Goal: Contribute content: Contribute content

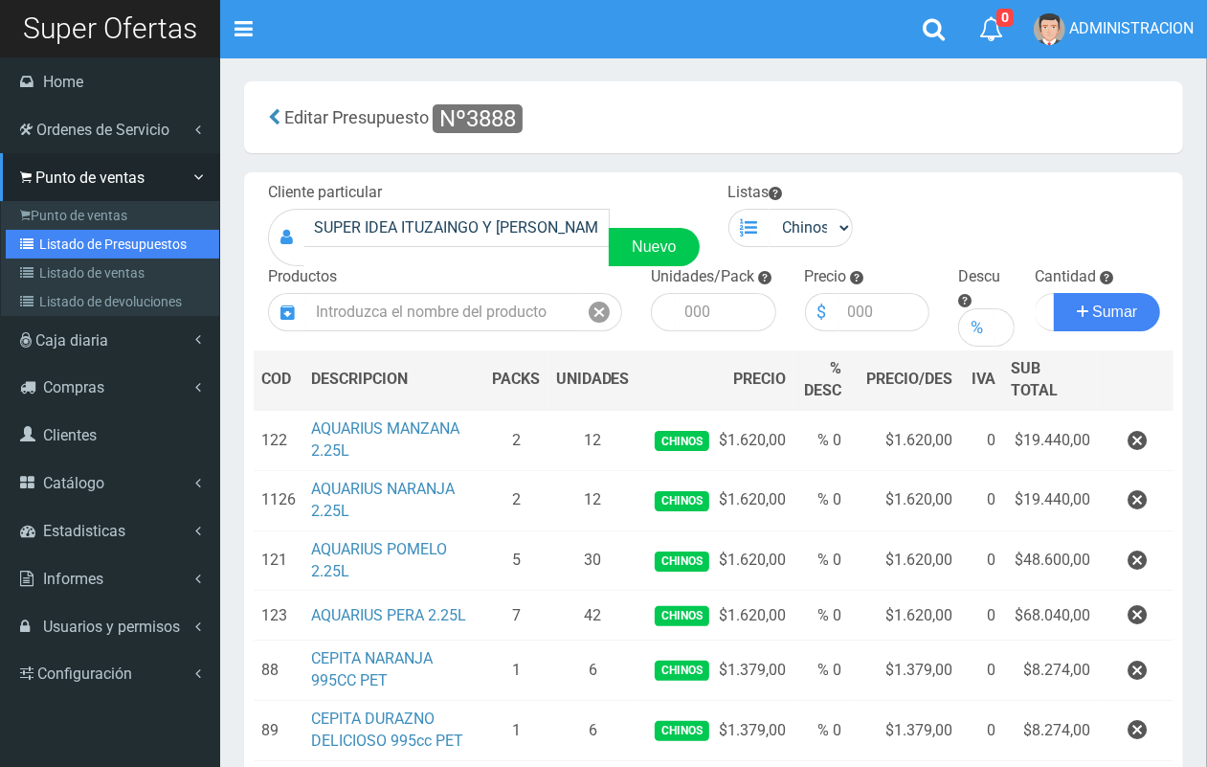
click at [48, 245] on link "Listado de Presupuestos" at bounding box center [112, 244] width 213 height 29
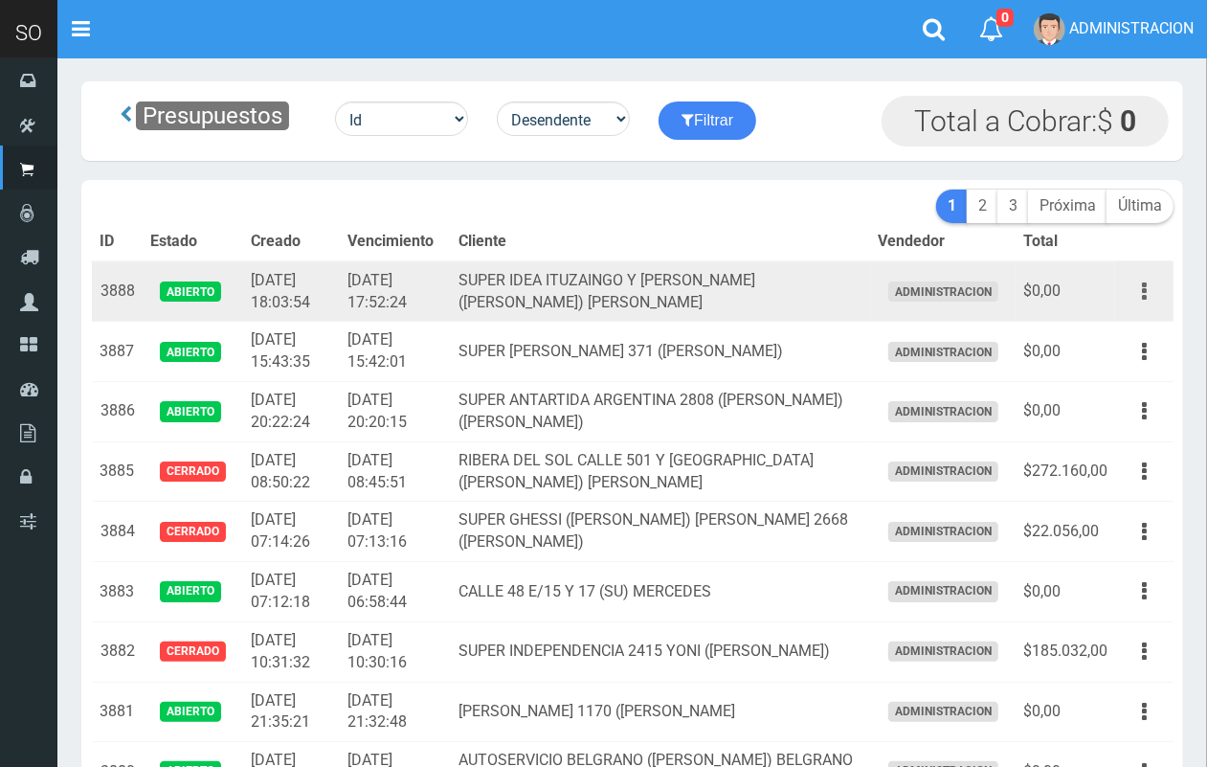
drag, startPoint x: 1155, startPoint y: 288, endPoint x: 1145, endPoint y: 288, distance: 10.5
click at [1153, 288] on button "button" at bounding box center [1144, 291] width 43 height 33
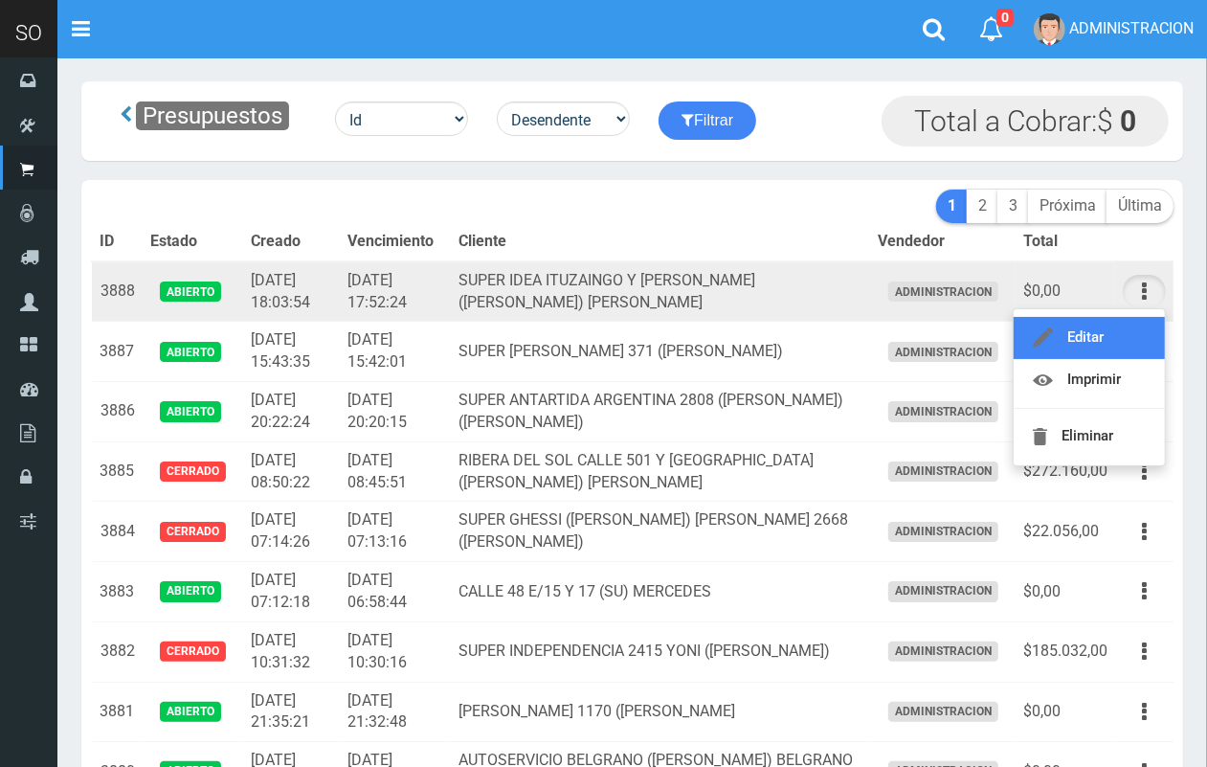
click at [1099, 327] on link "Editar" at bounding box center [1088, 338] width 151 height 42
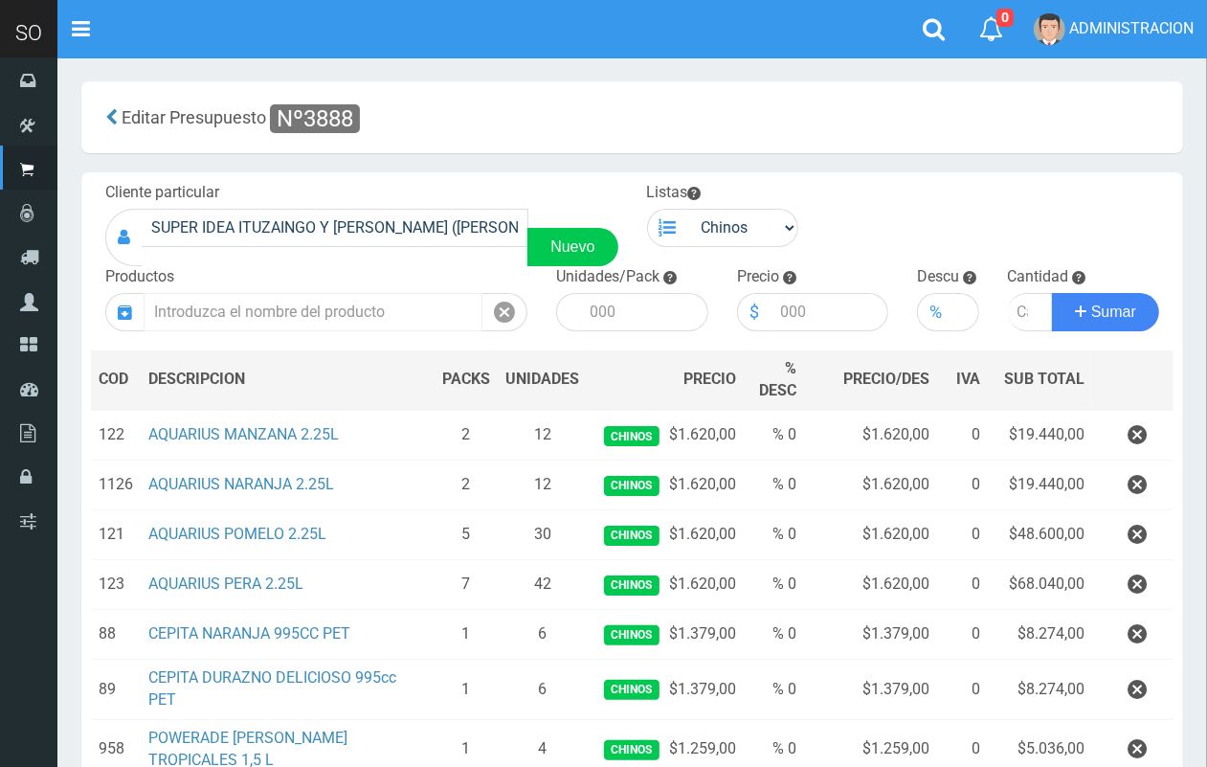
click at [327, 309] on input "text" at bounding box center [313, 312] width 339 height 38
drag, startPoint x: 328, startPoint y: 308, endPoint x: 389, endPoint y: 44, distance: 270.9
click at [330, 304] on input "text" at bounding box center [313, 312] width 339 height 38
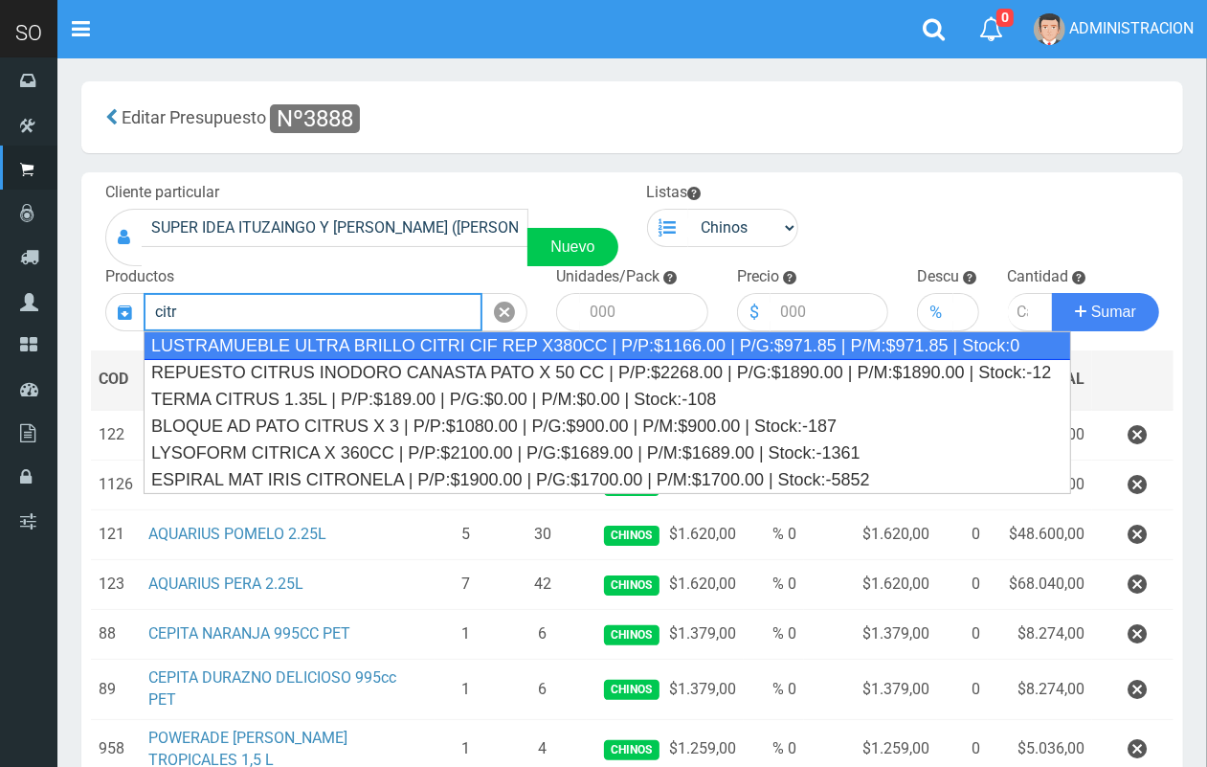
click at [478, 352] on div "LUSTRAMUEBLE ULTRA BRILLO CITRI CIF REP X380CC | P/P:$1166.00 | P/G:$971.85 | P…" at bounding box center [607, 345] width 927 height 29
type input "LUSTRAMUEBLE ULTRA BRILLO CITRI CIF REP X380CC | P/P:$1166.00 | P/G:$971.85 | P…"
type input "12"
type input "1166.00"
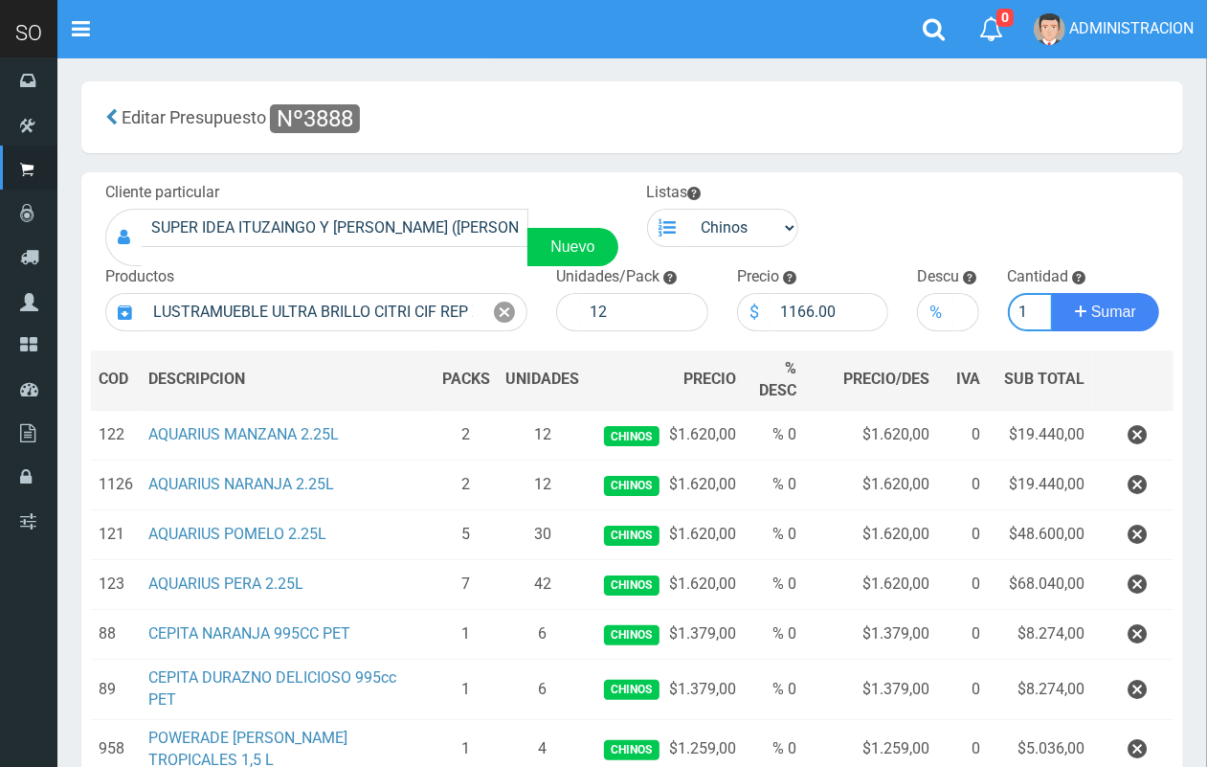
scroll to position [0, 2]
type input "1"
click at [1052, 293] on button "Sumar" at bounding box center [1105, 312] width 107 height 38
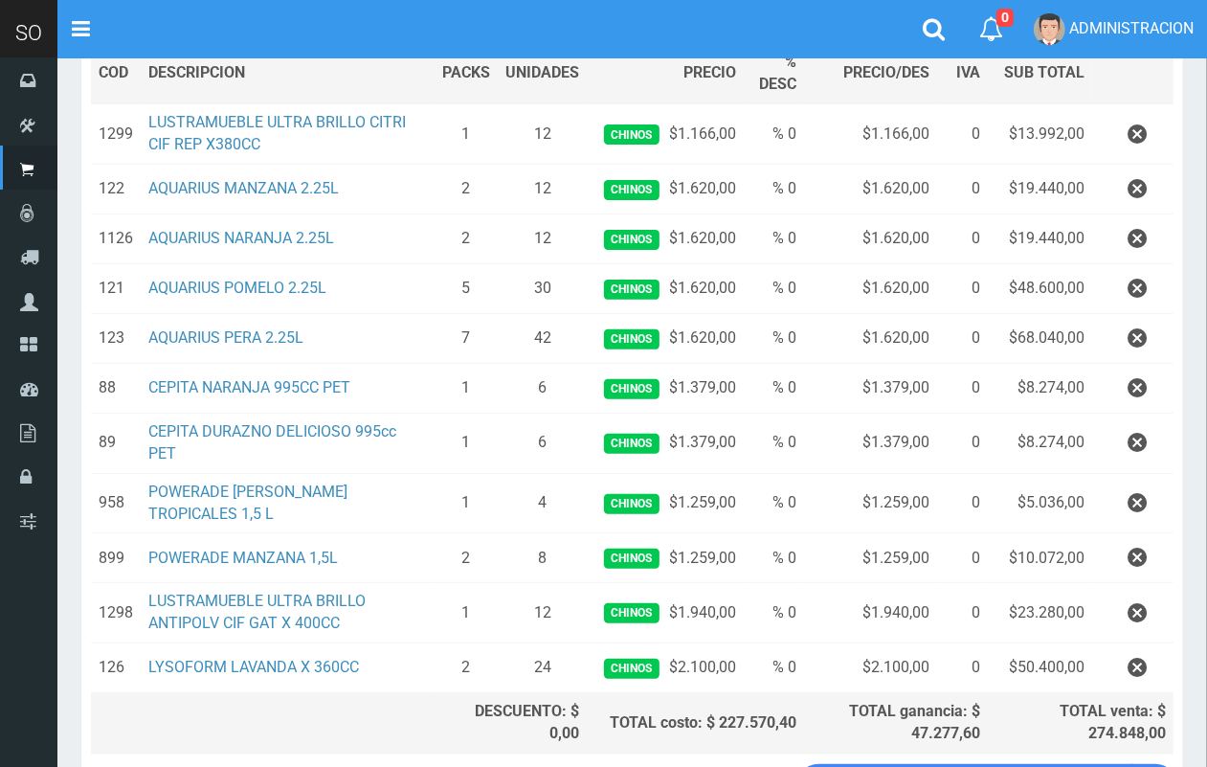
scroll to position [456, 0]
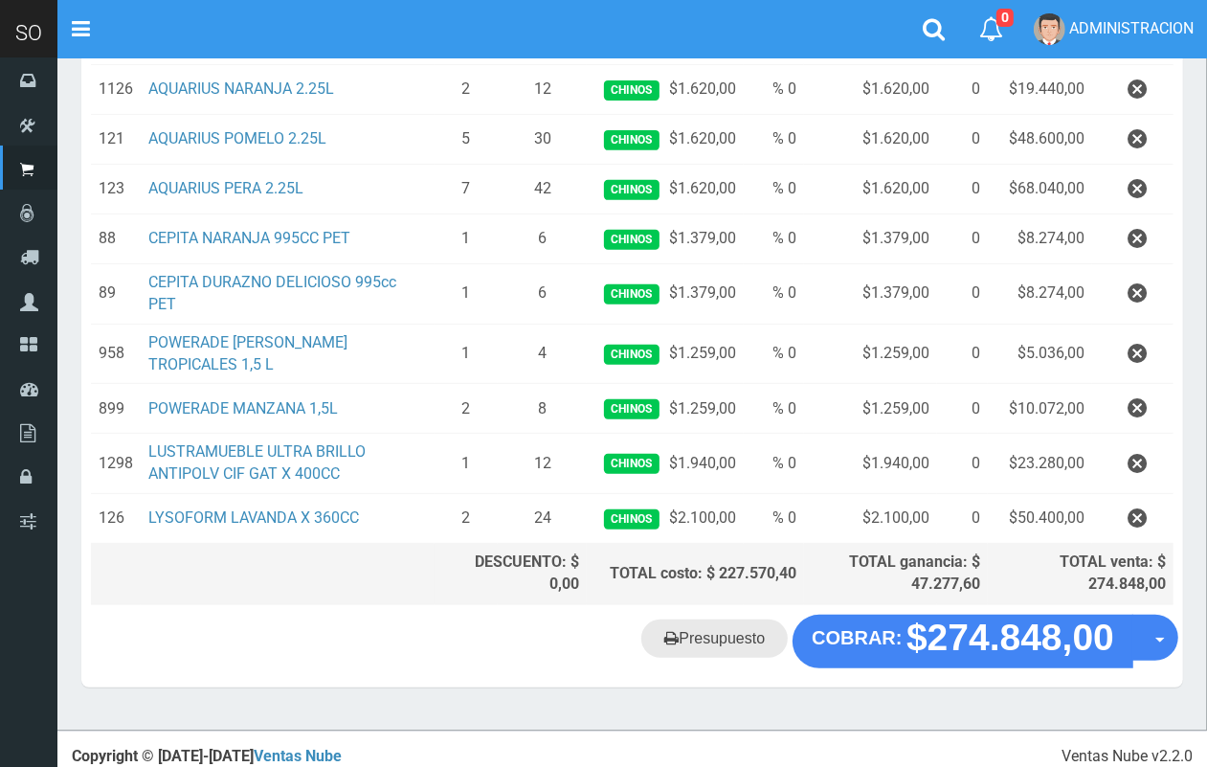
click at [770, 619] on link "Presupuesto" at bounding box center [714, 638] width 146 height 38
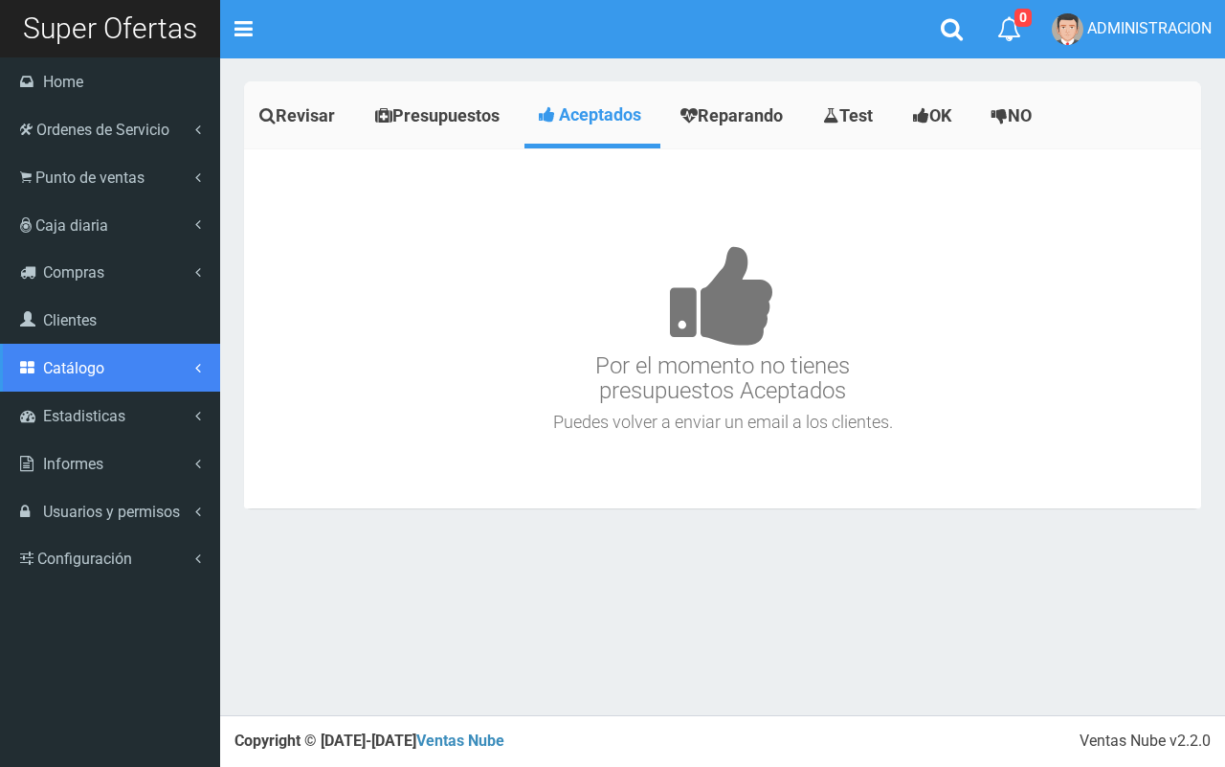
click at [102, 381] on link "Catálogo" at bounding box center [110, 368] width 220 height 48
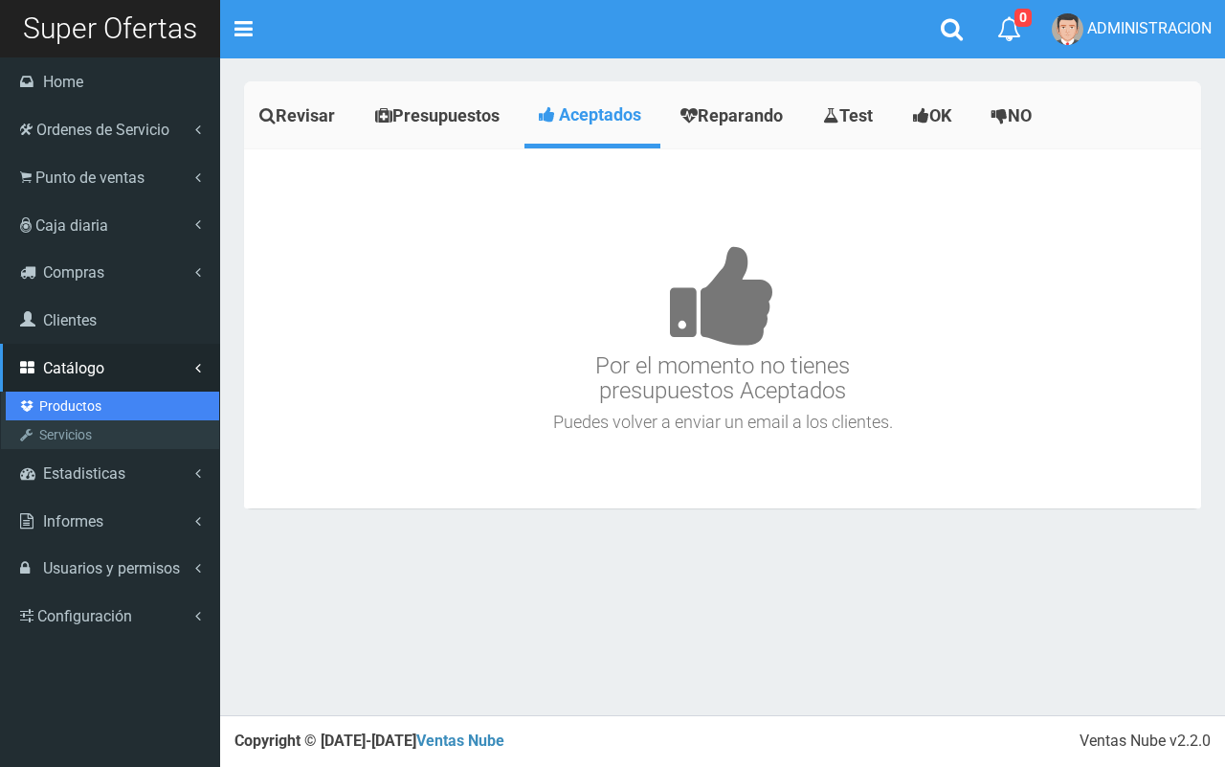
click at [81, 399] on link "Productos" at bounding box center [112, 405] width 213 height 29
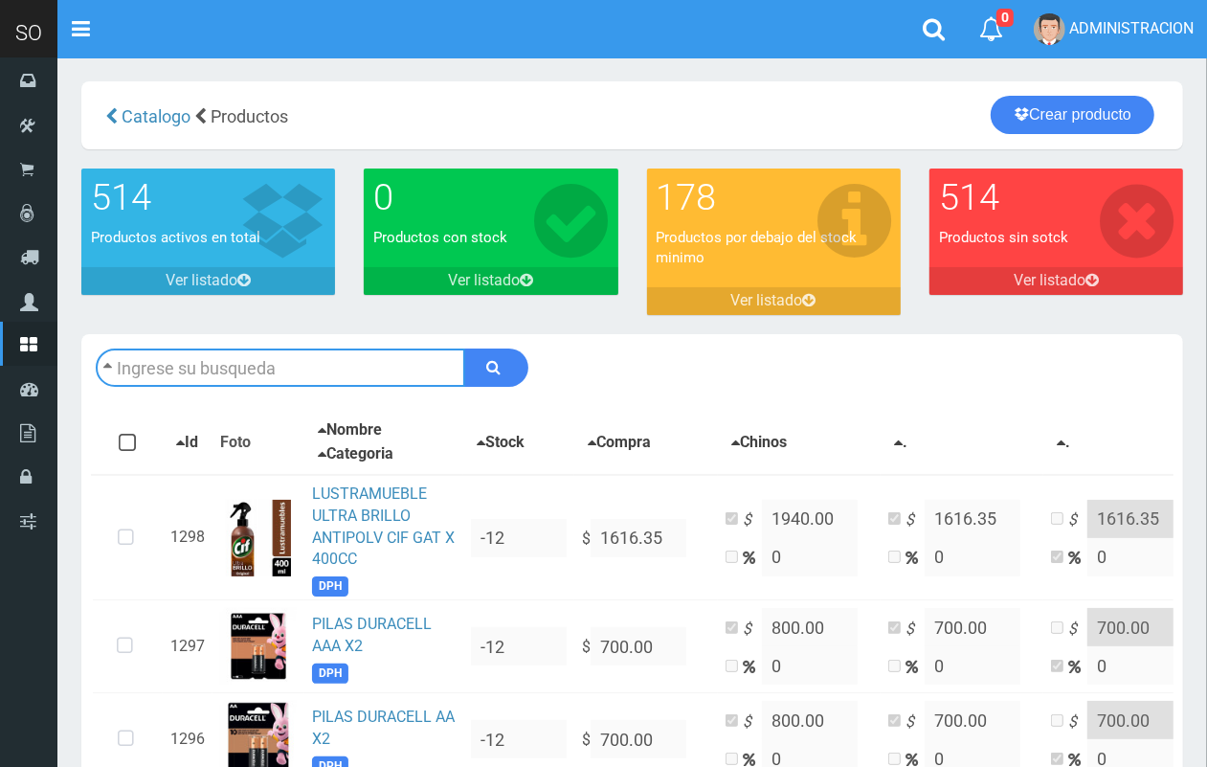
click at [311, 360] on input "text" at bounding box center [280, 367] width 369 height 38
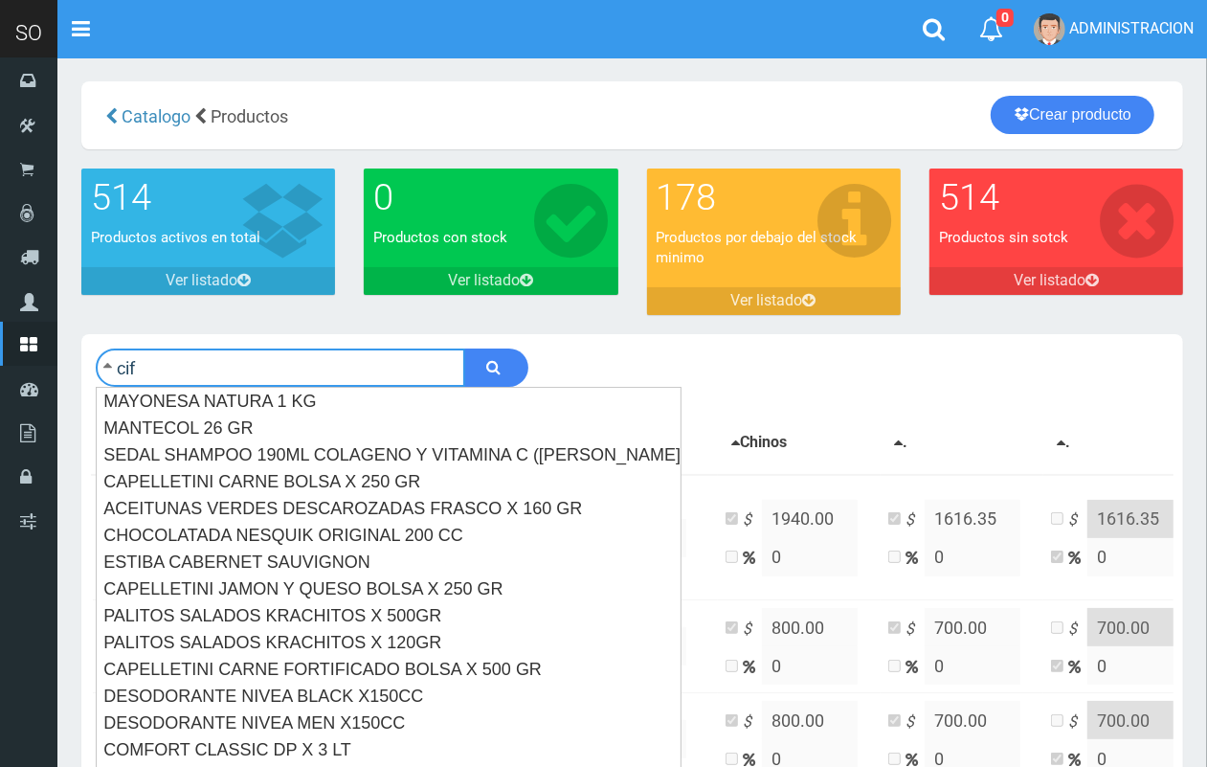
type input "cif"
click at [464, 348] on button "submit" at bounding box center [496, 367] width 64 height 38
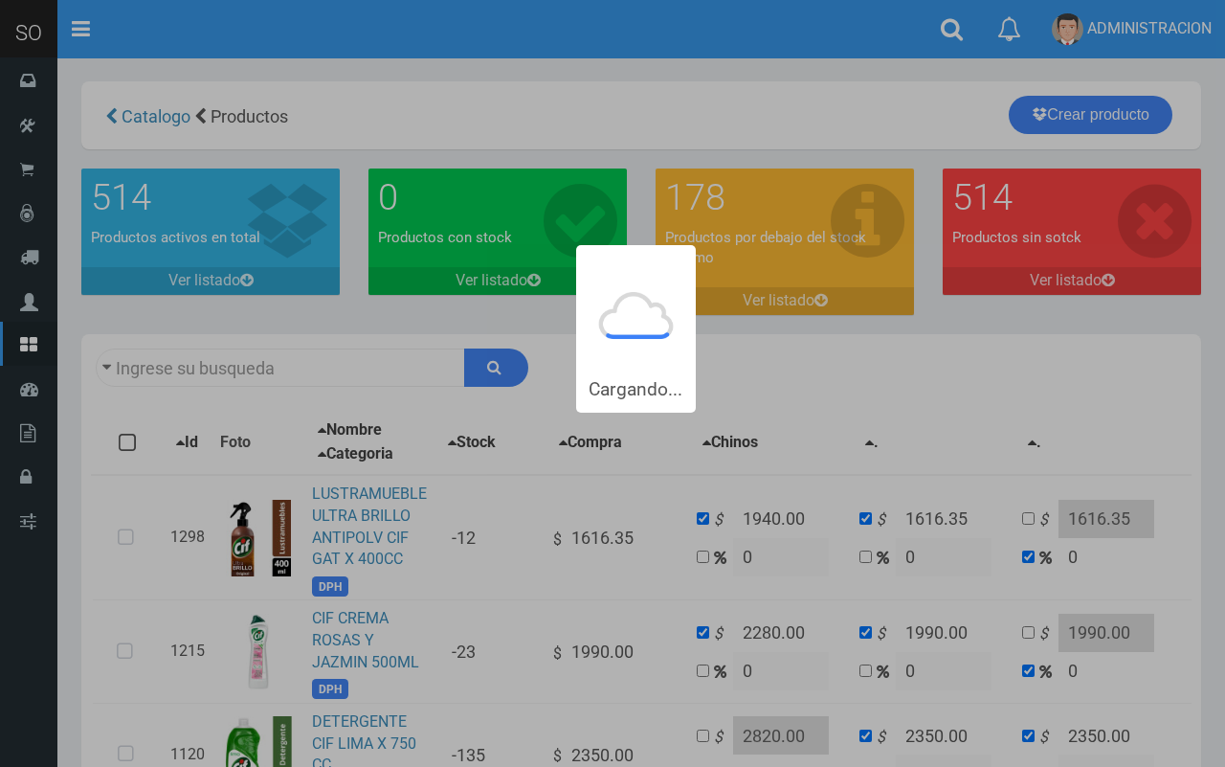
type input "cif"
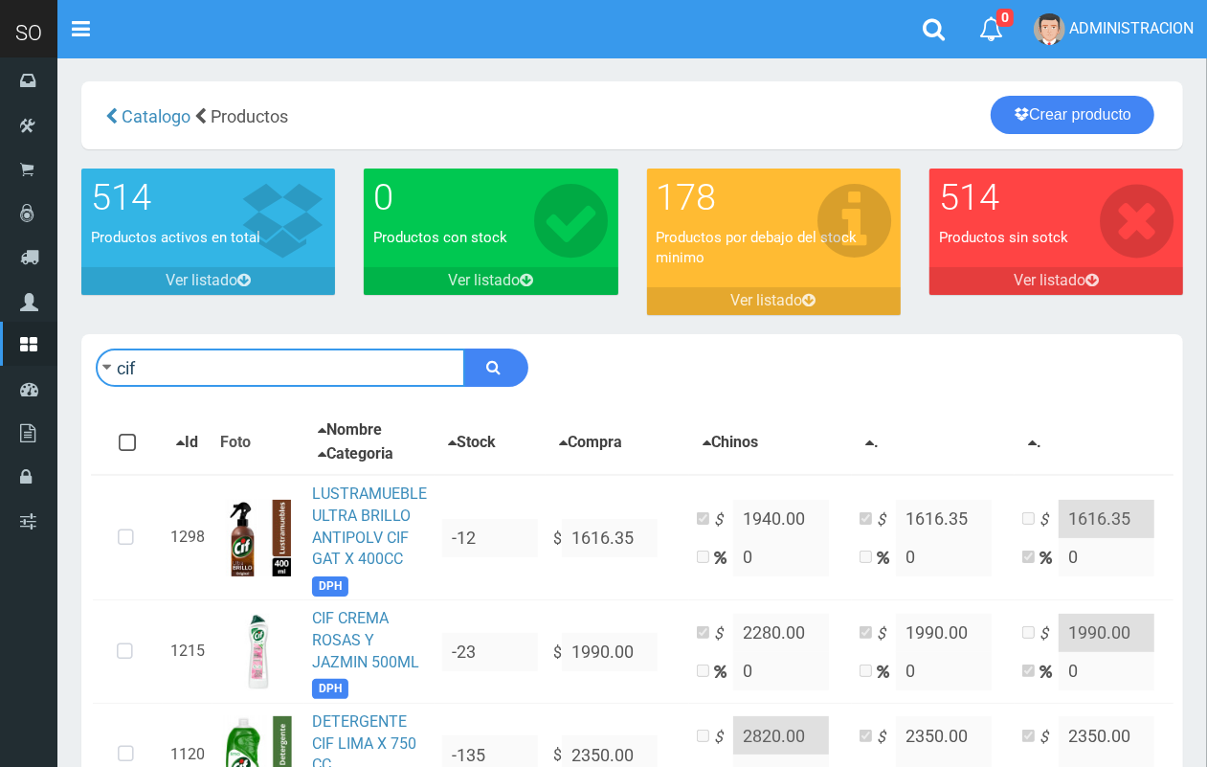
click at [326, 356] on input "cif" at bounding box center [280, 367] width 369 height 38
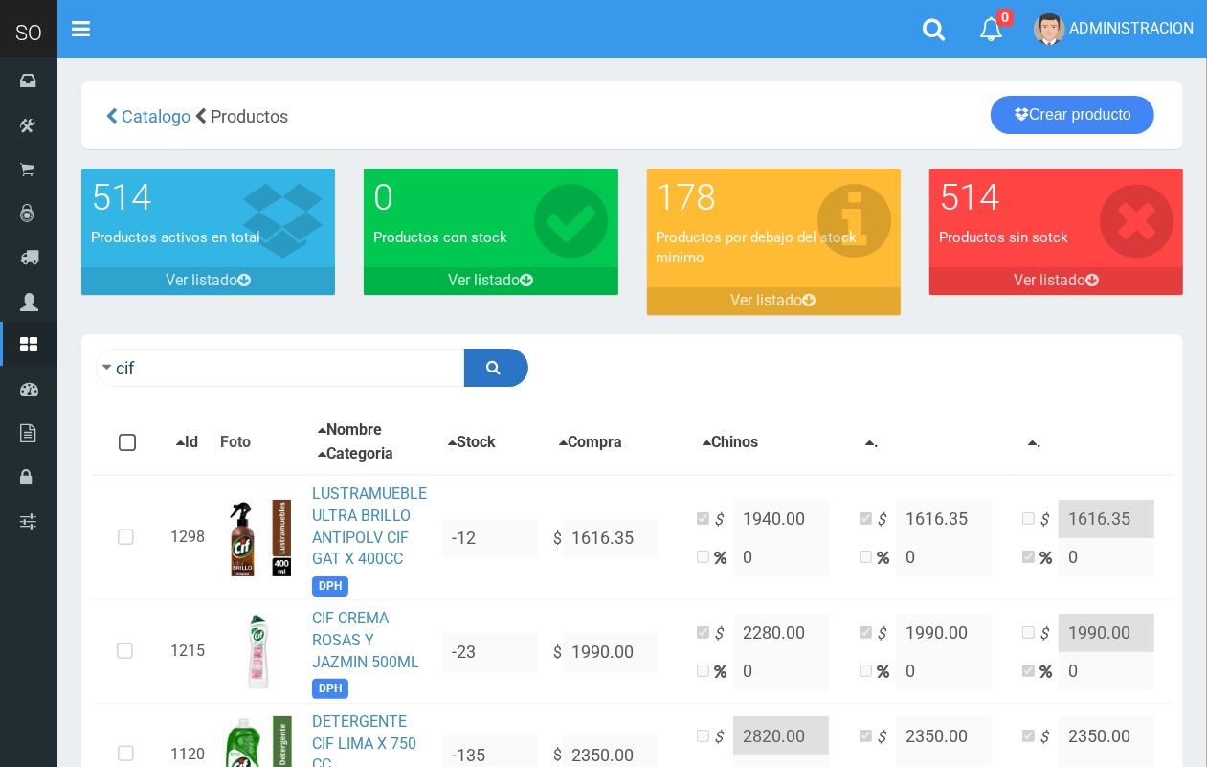
click at [496, 366] on icon "submit" at bounding box center [494, 366] width 14 height 27
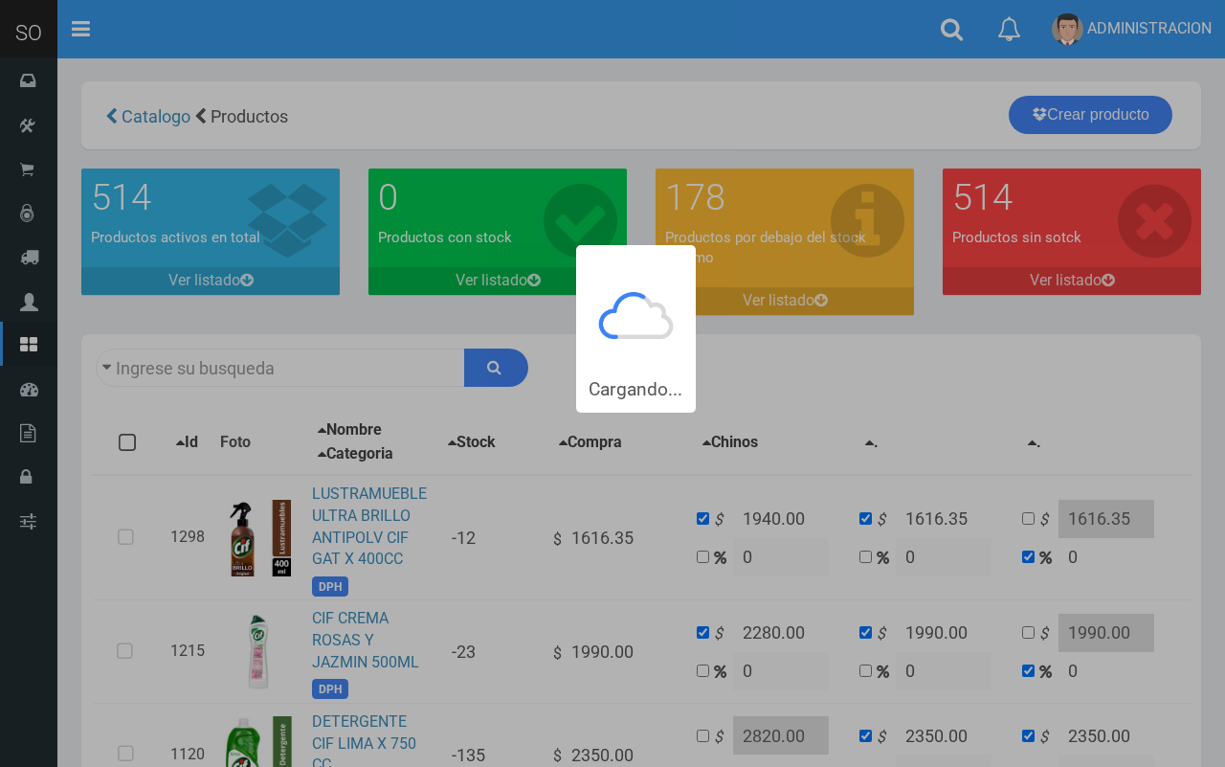
type input "cif"
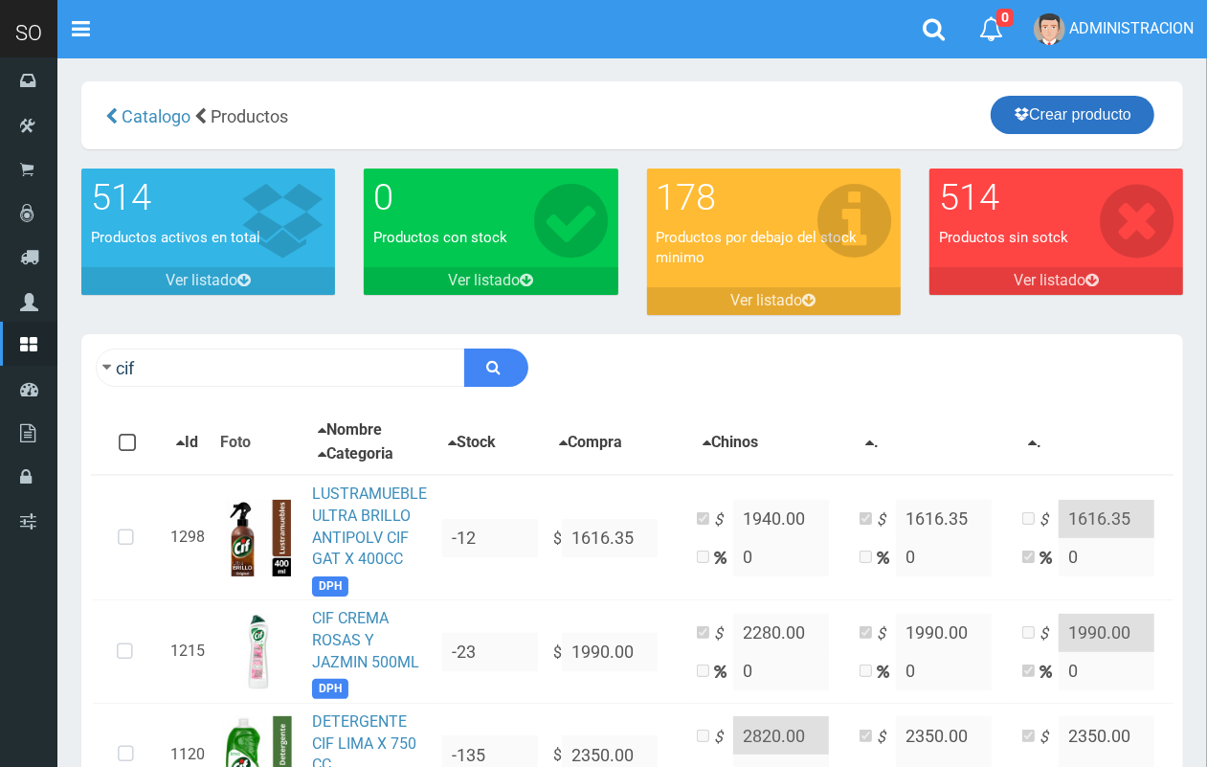
click at [1068, 121] on link "Crear producto" at bounding box center [1072, 115] width 164 height 38
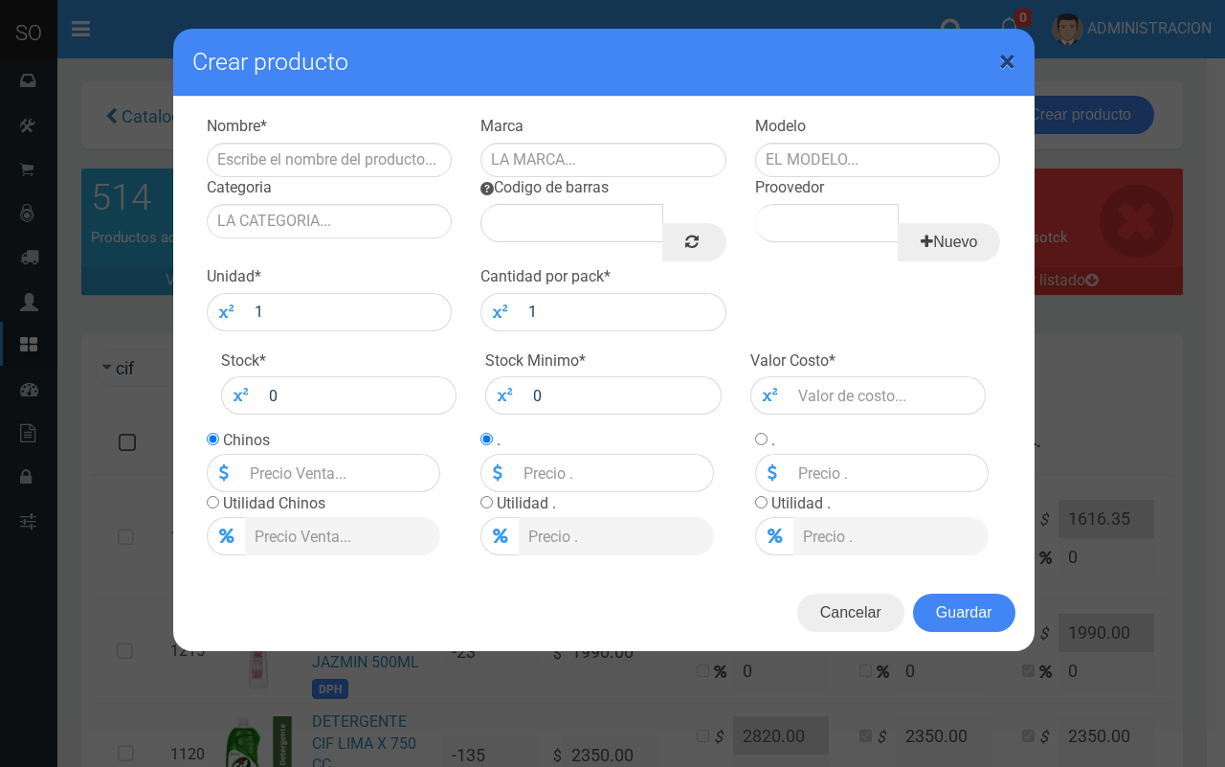
click at [1000, 64] on span "×" at bounding box center [1007, 61] width 16 height 36
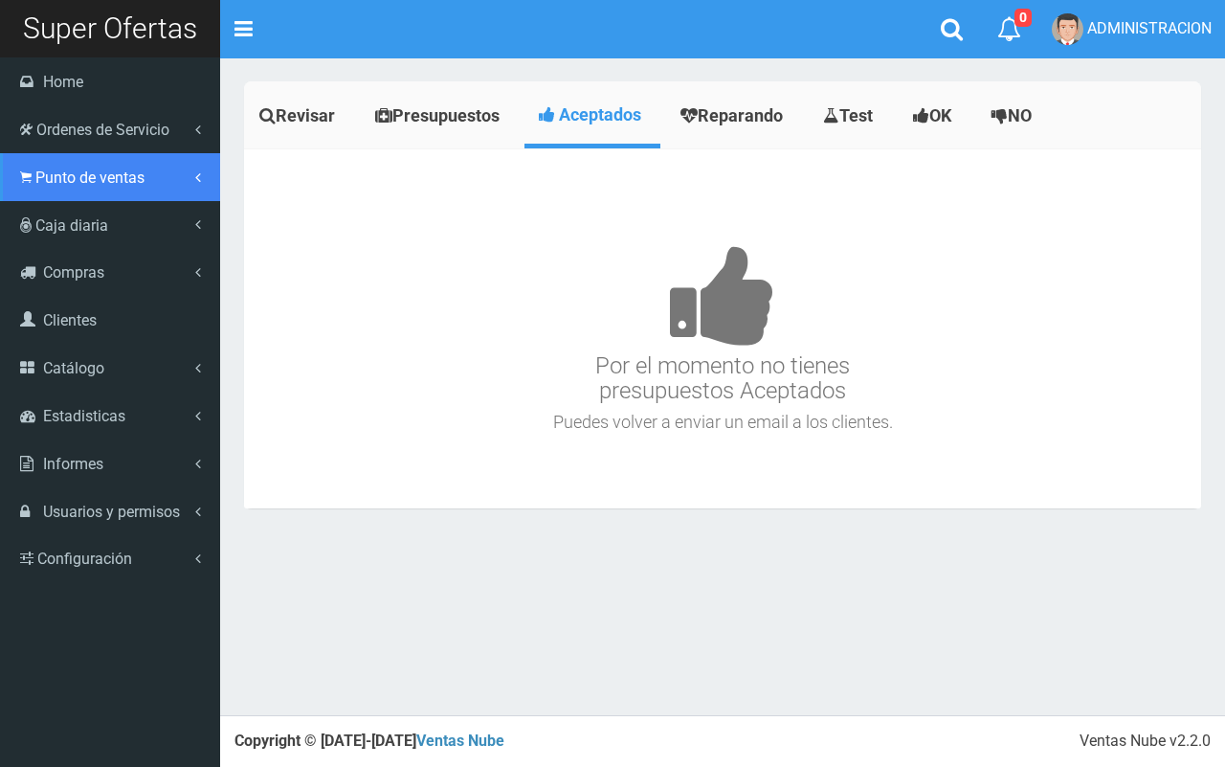
click at [88, 188] on link "Punto de ventas" at bounding box center [110, 177] width 220 height 48
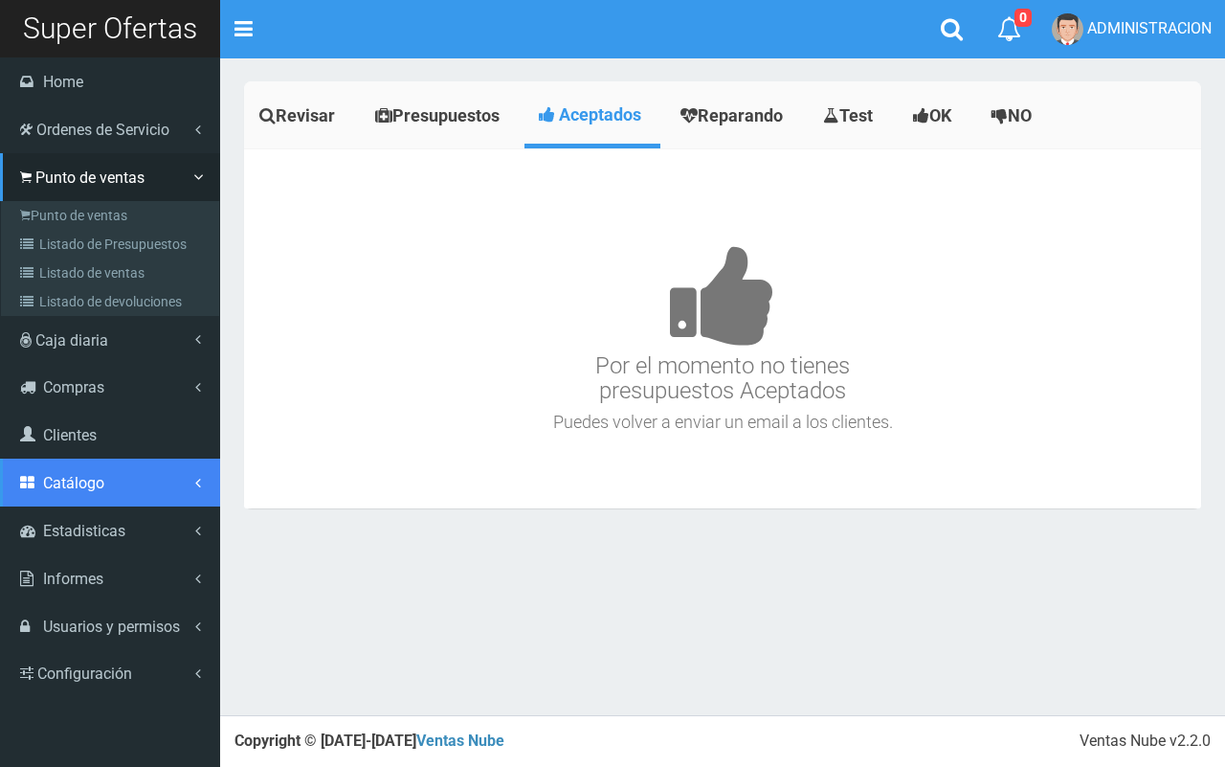
click at [82, 478] on span "Catálogo" at bounding box center [73, 483] width 61 height 18
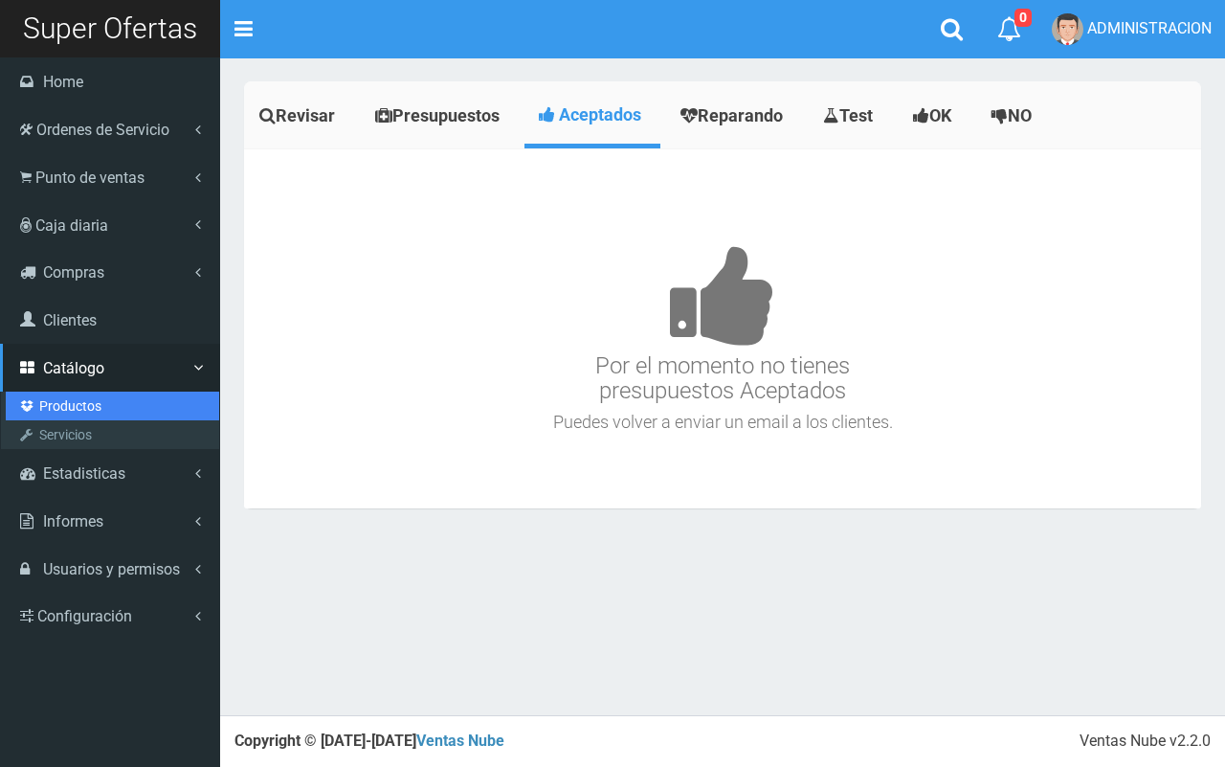
click at [77, 408] on link "Productos" at bounding box center [112, 405] width 213 height 29
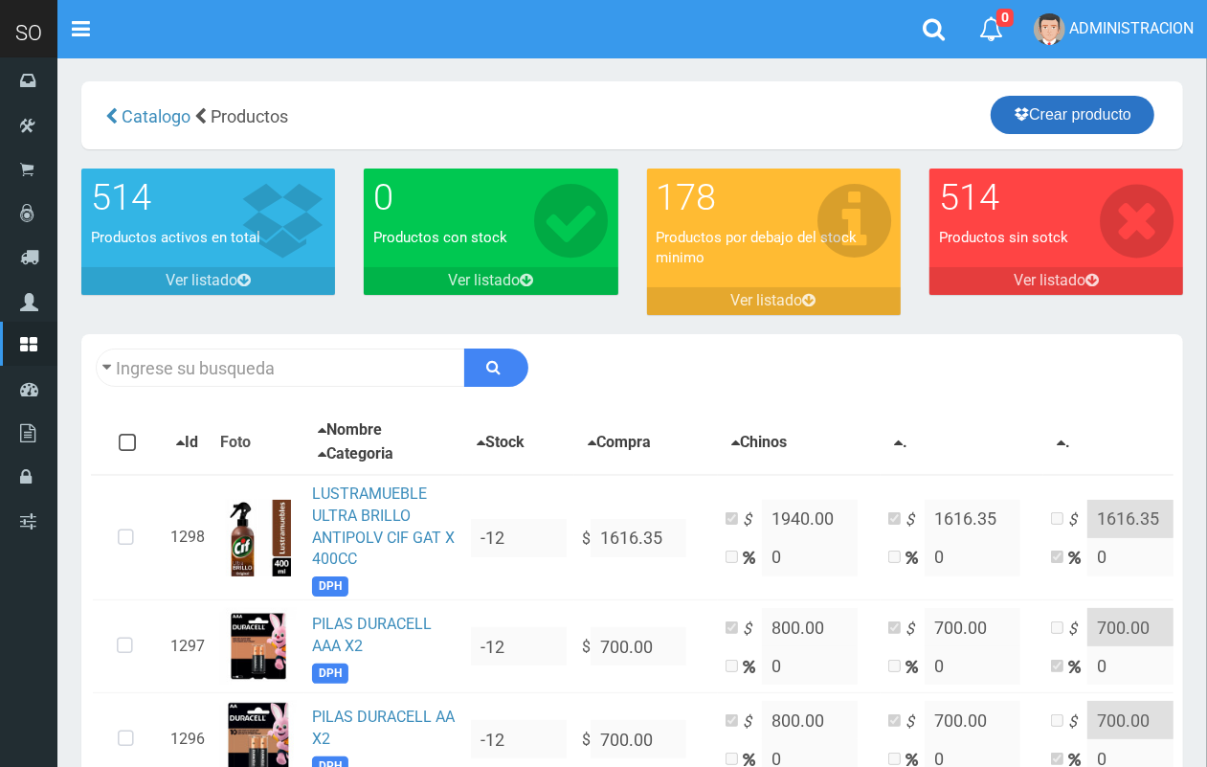
click at [1067, 118] on link "Crear producto" at bounding box center [1072, 115] width 164 height 38
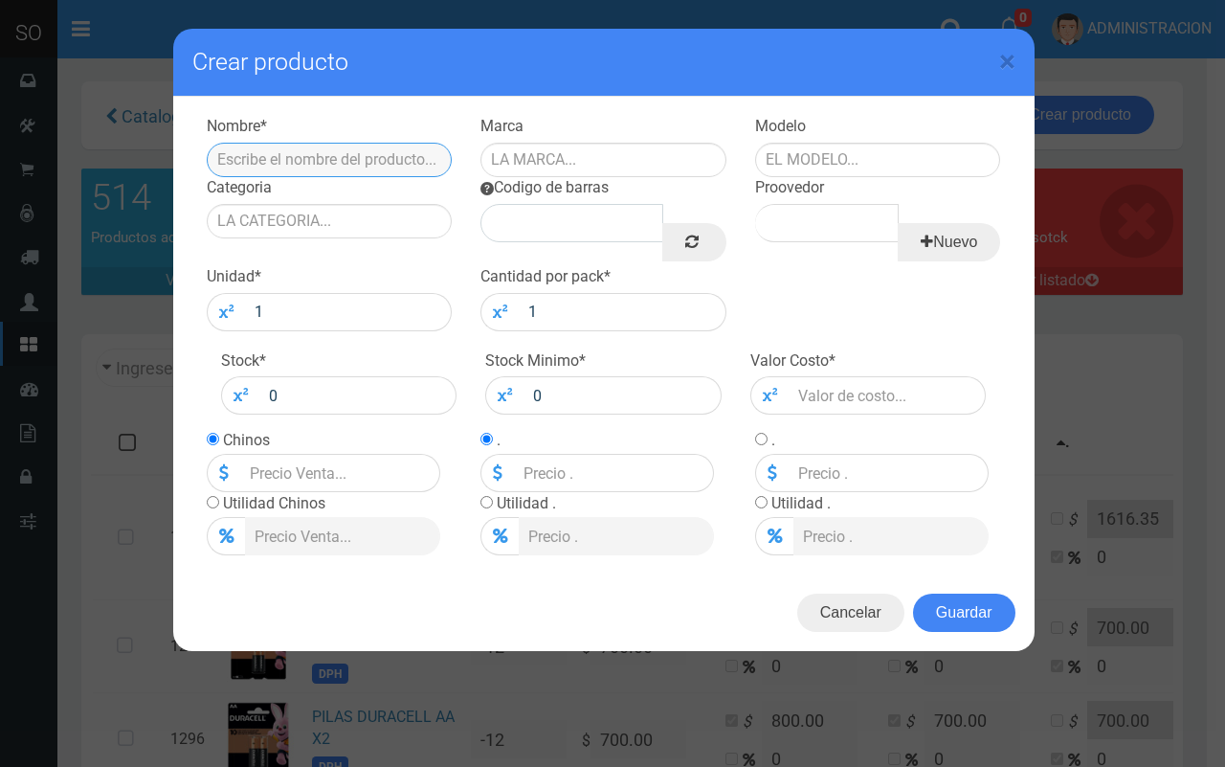
paste input "LUSTRAMUEBLE ULTRA BRILLO CITRI CIF REP X380CC"
type input "LUSTRAMUEBLE ULTRA BRILLO CITRI CIF REP X380CC"
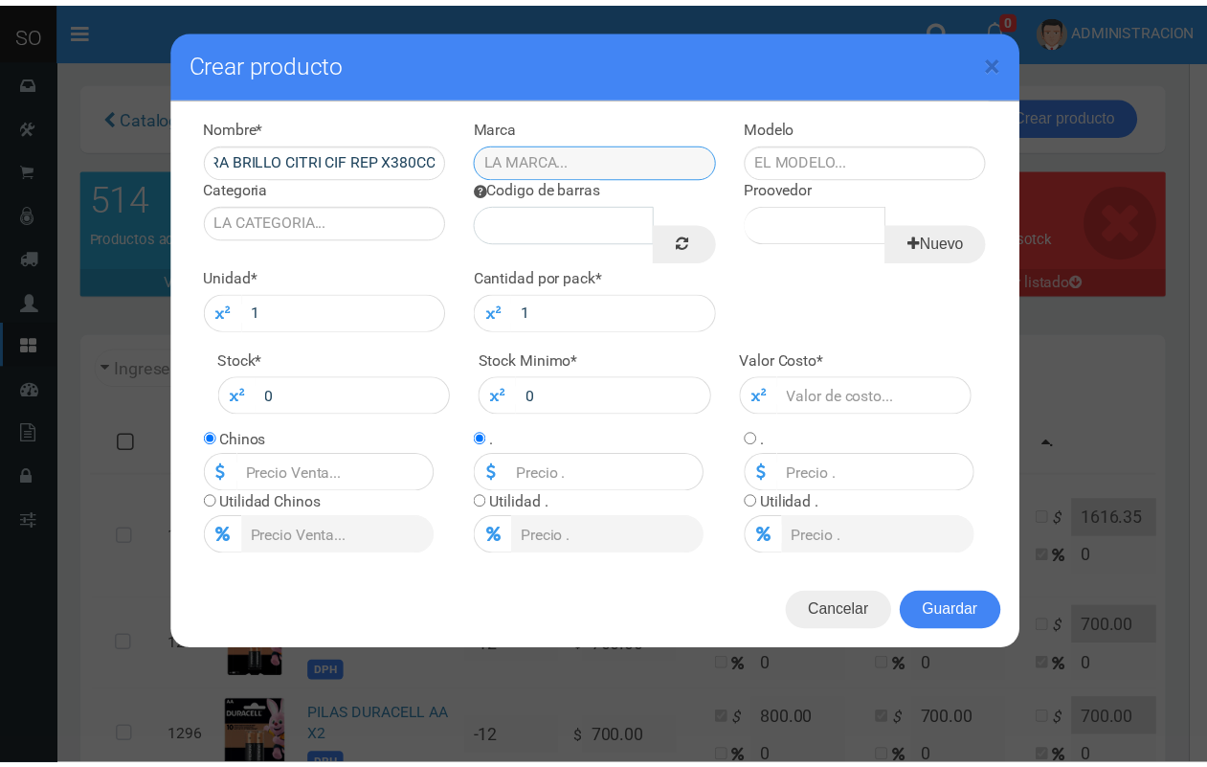
scroll to position [0, 0]
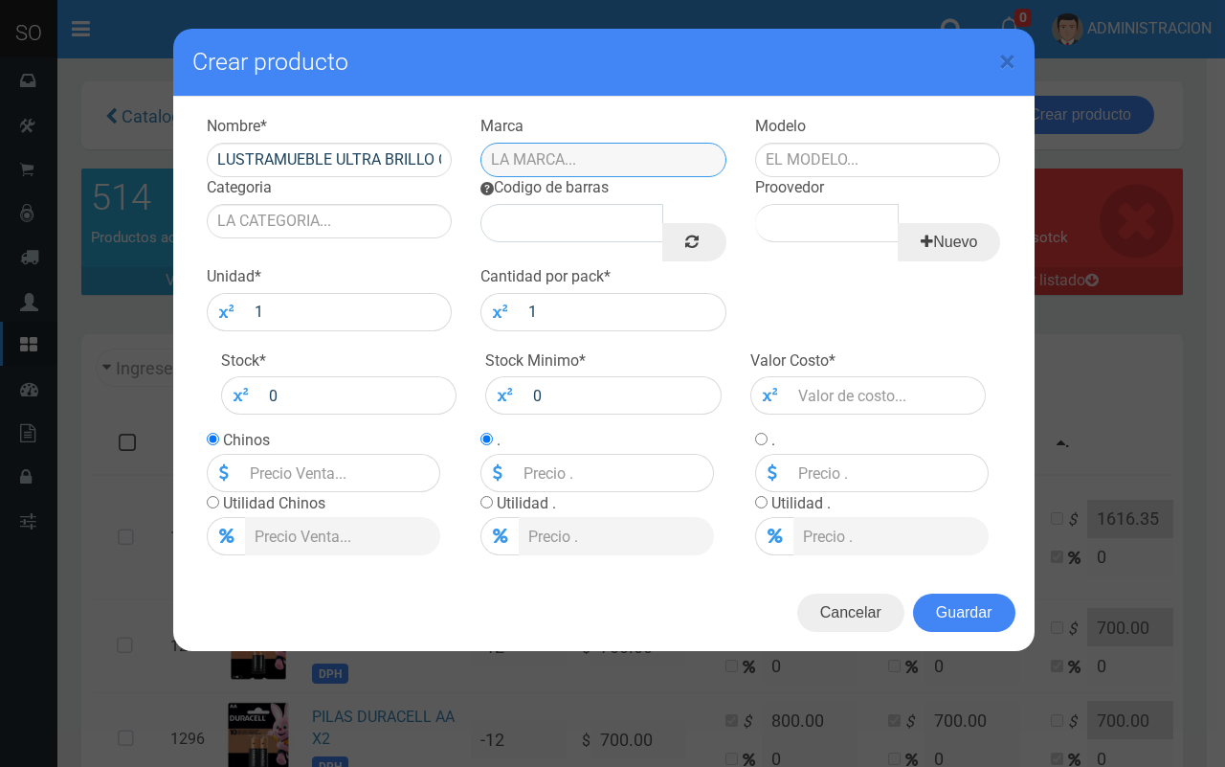
click at [603, 167] on input "text" at bounding box center [603, 160] width 246 height 34
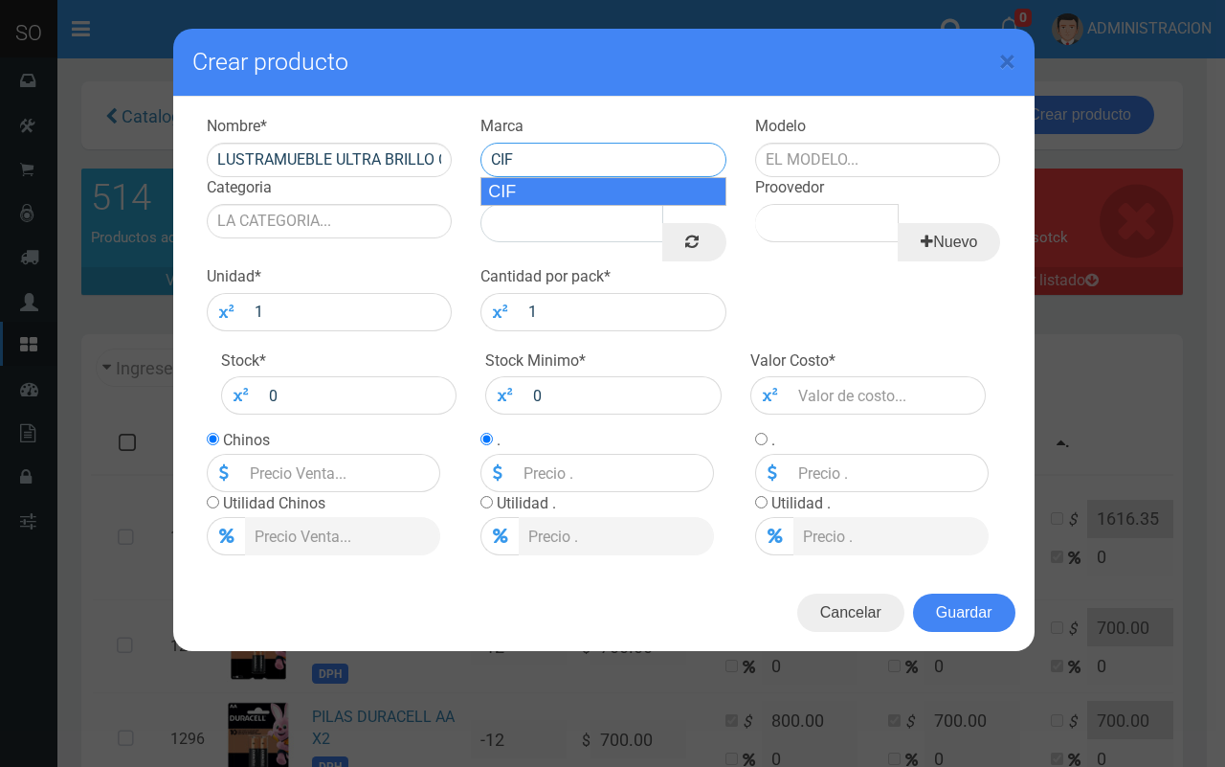
drag, startPoint x: 615, startPoint y: 194, endPoint x: 806, endPoint y: 180, distance: 191.0
click at [618, 196] on div "CIF" at bounding box center [603, 191] width 246 height 29
type input "CIF"
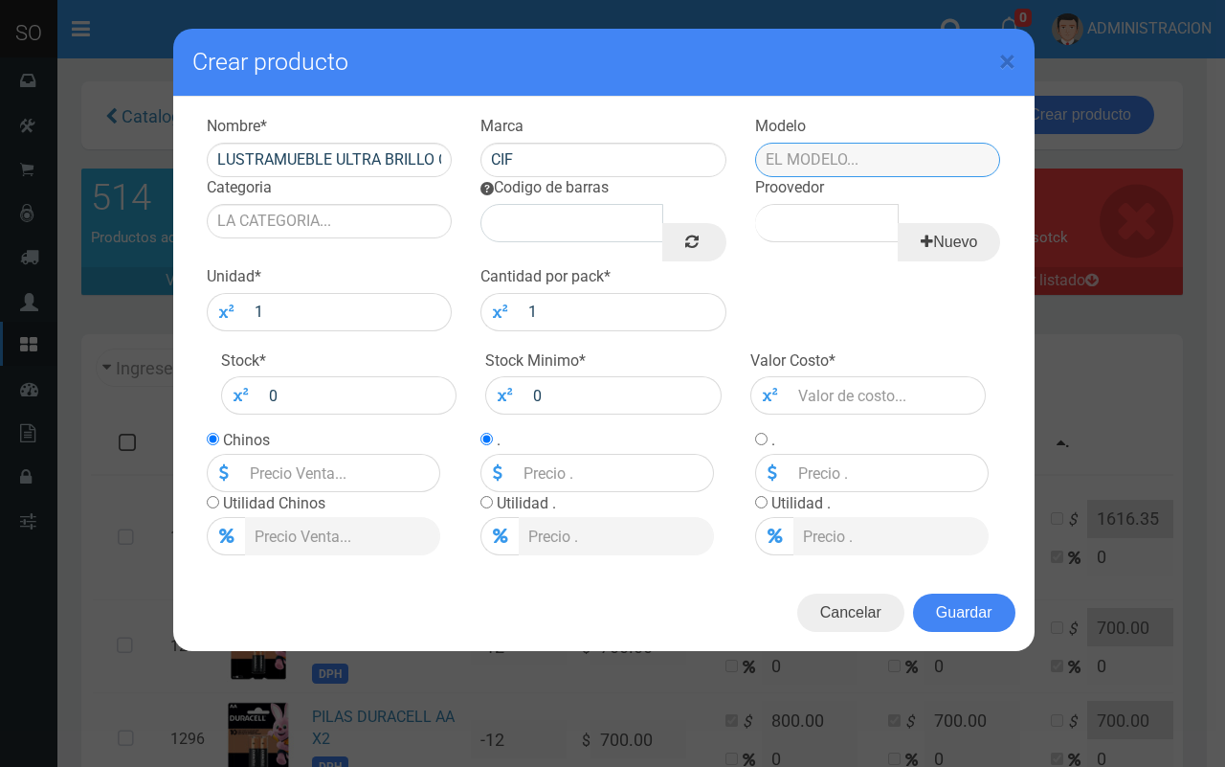
click at [813, 163] on input "text" at bounding box center [878, 160] width 246 height 34
drag, startPoint x: 816, startPoint y: 159, endPoint x: 740, endPoint y: 151, distance: 76.9
click at [741, 151] on div "Modelo DP" at bounding box center [878, 146] width 275 height 61
type input "PACK"
click at [763, 175] on div "Modelo PACK" at bounding box center [878, 146] width 275 height 61
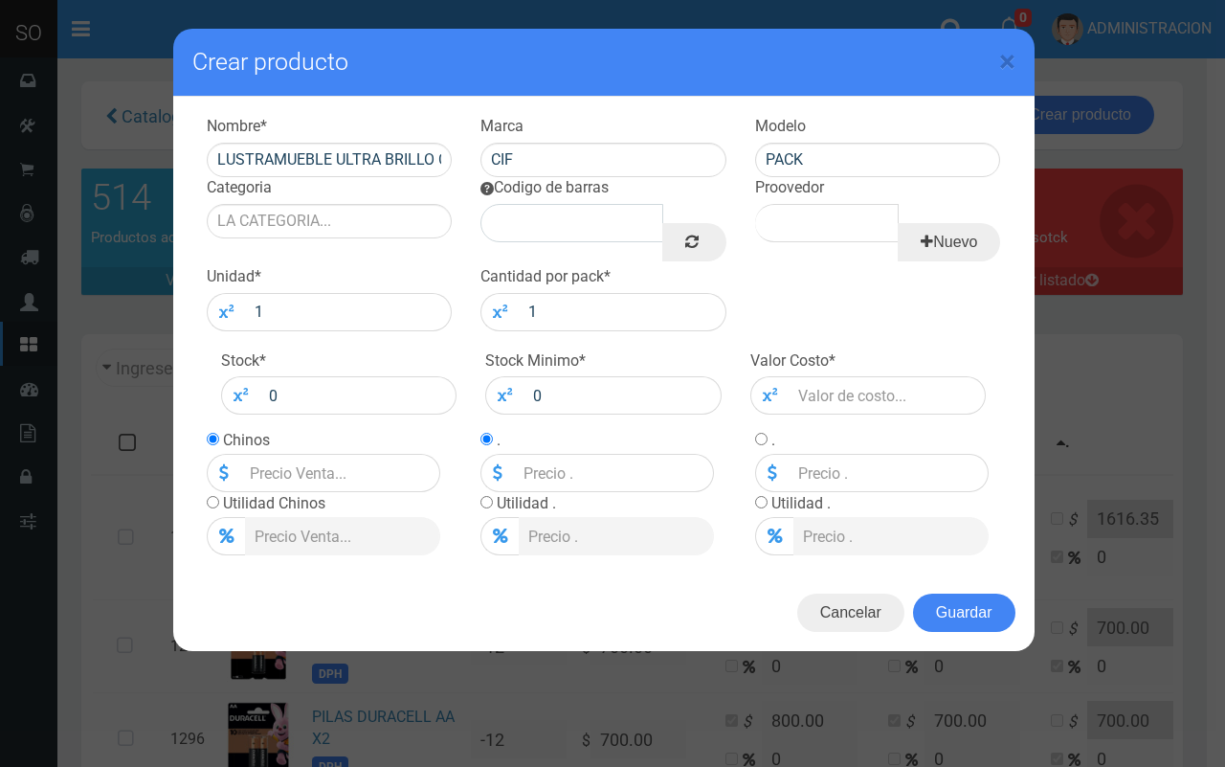
click at [371, 201] on div "Categoria" at bounding box center [329, 207] width 275 height 61
click at [375, 226] on input "Categoria" at bounding box center [330, 221] width 246 height 34
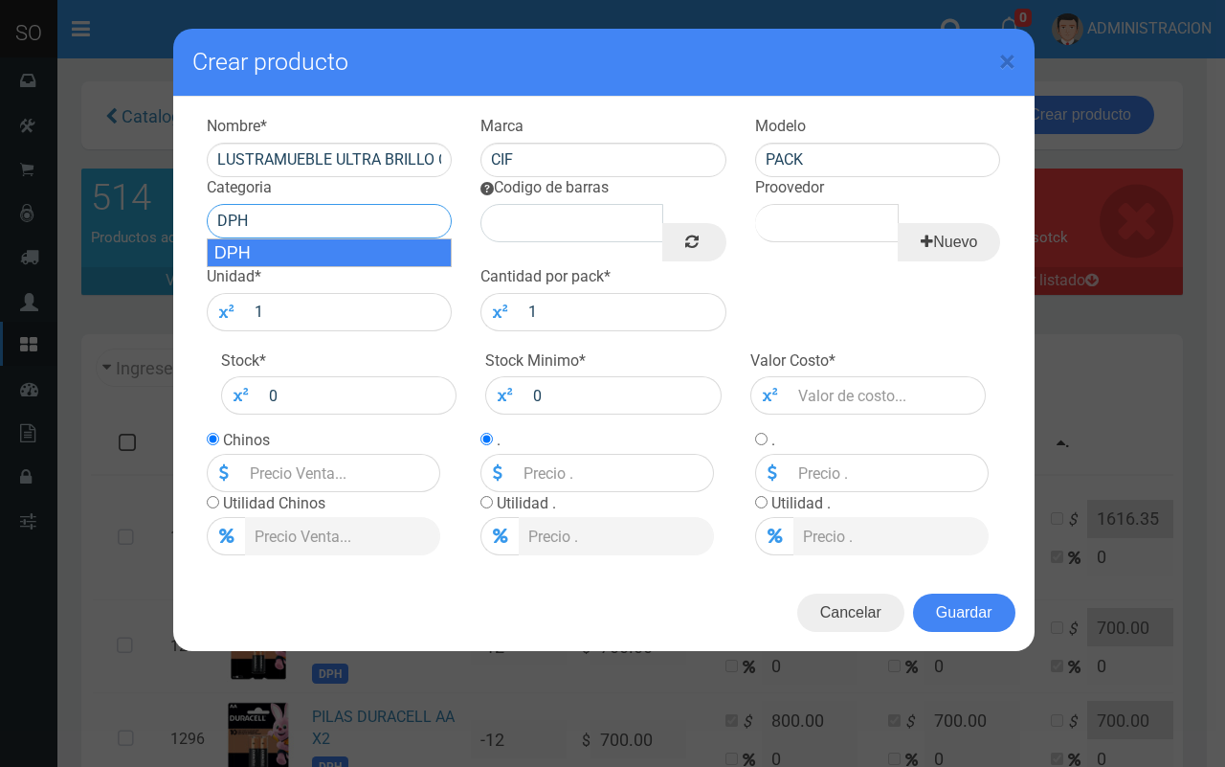
click at [374, 245] on div "DPH" at bounding box center [330, 252] width 246 height 29
type input "DPH"
click at [670, 245] on link at bounding box center [693, 242] width 63 height 38
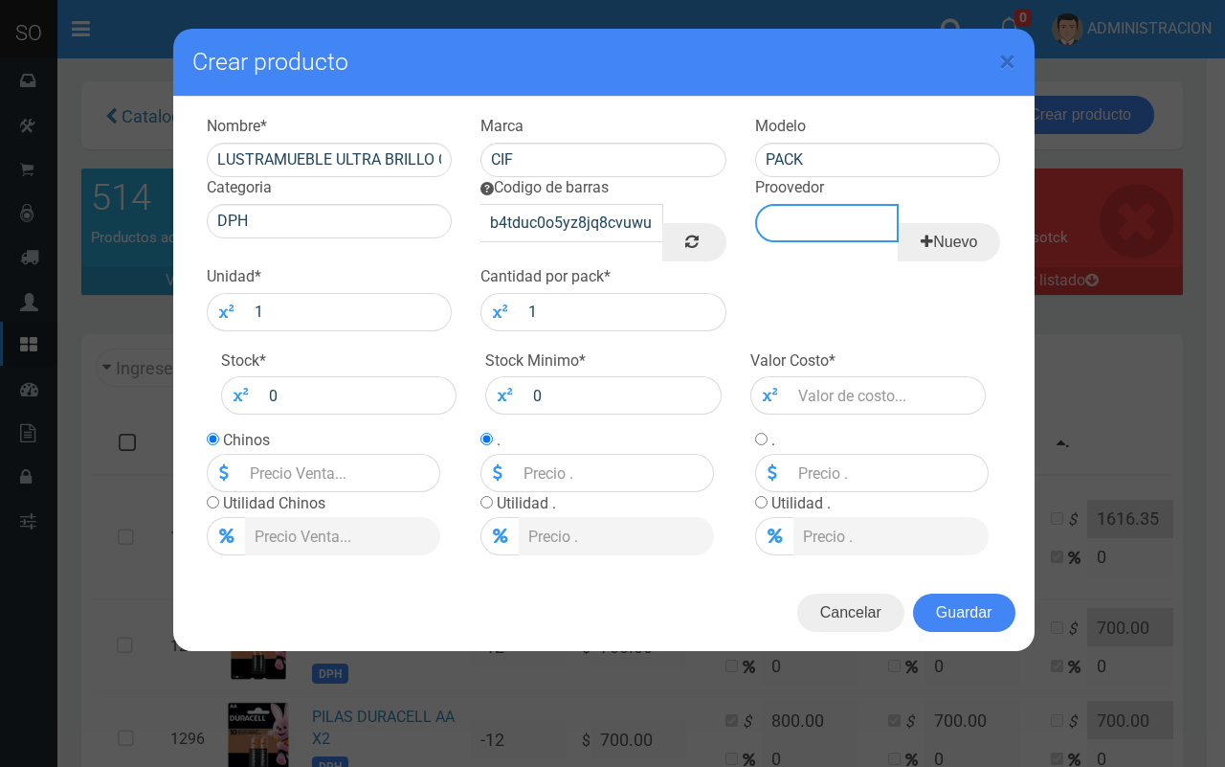
click at [811, 218] on input "Proovedor" at bounding box center [827, 223] width 144 height 38
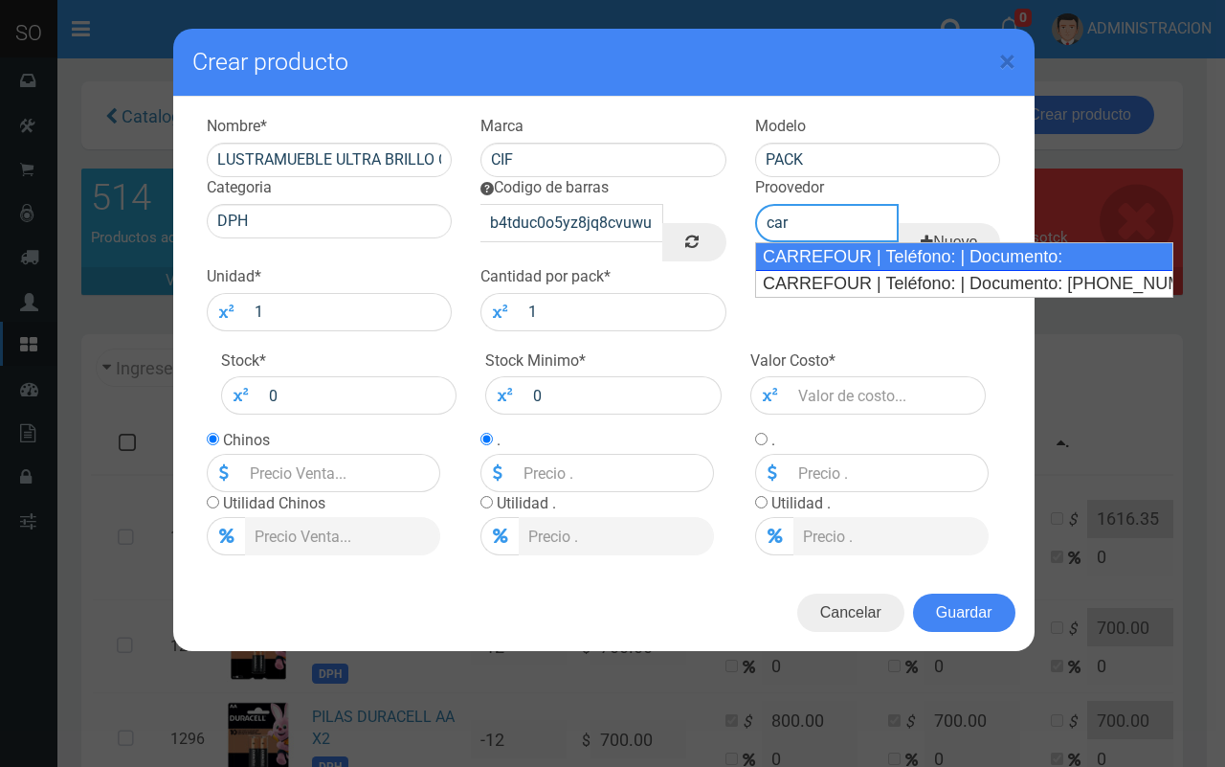
click at [883, 250] on div "CARREFOUR | Teléfono: | Documento:" at bounding box center [964, 256] width 418 height 29
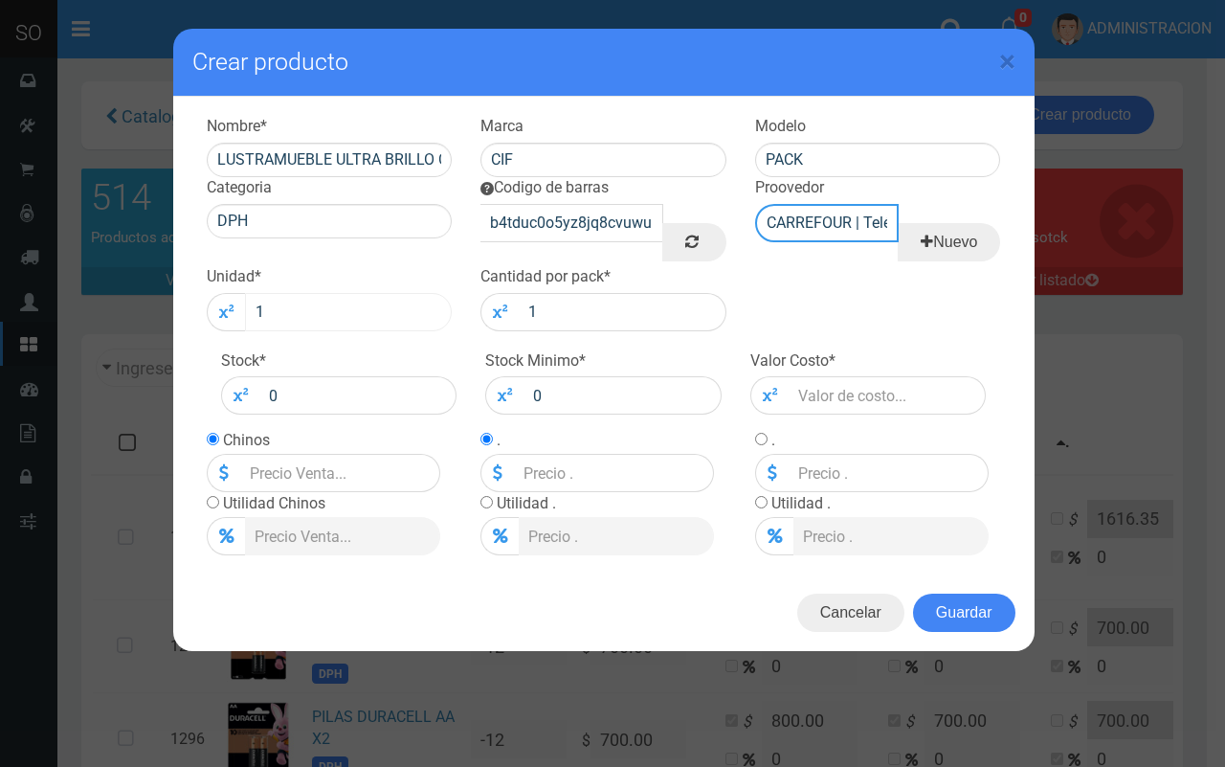
type input "CARREFOUR | Teléfono: | Documento:"
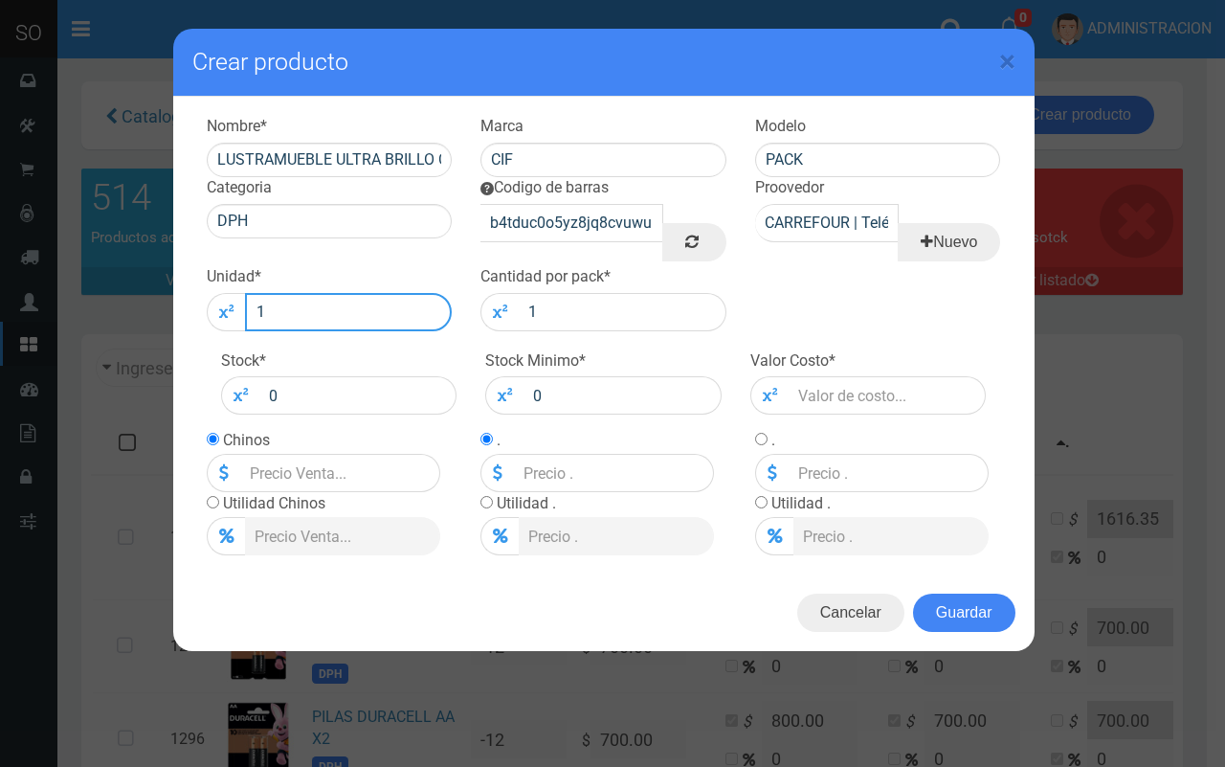
click at [376, 297] on input "1" at bounding box center [349, 312] width 208 height 38
type input "12"
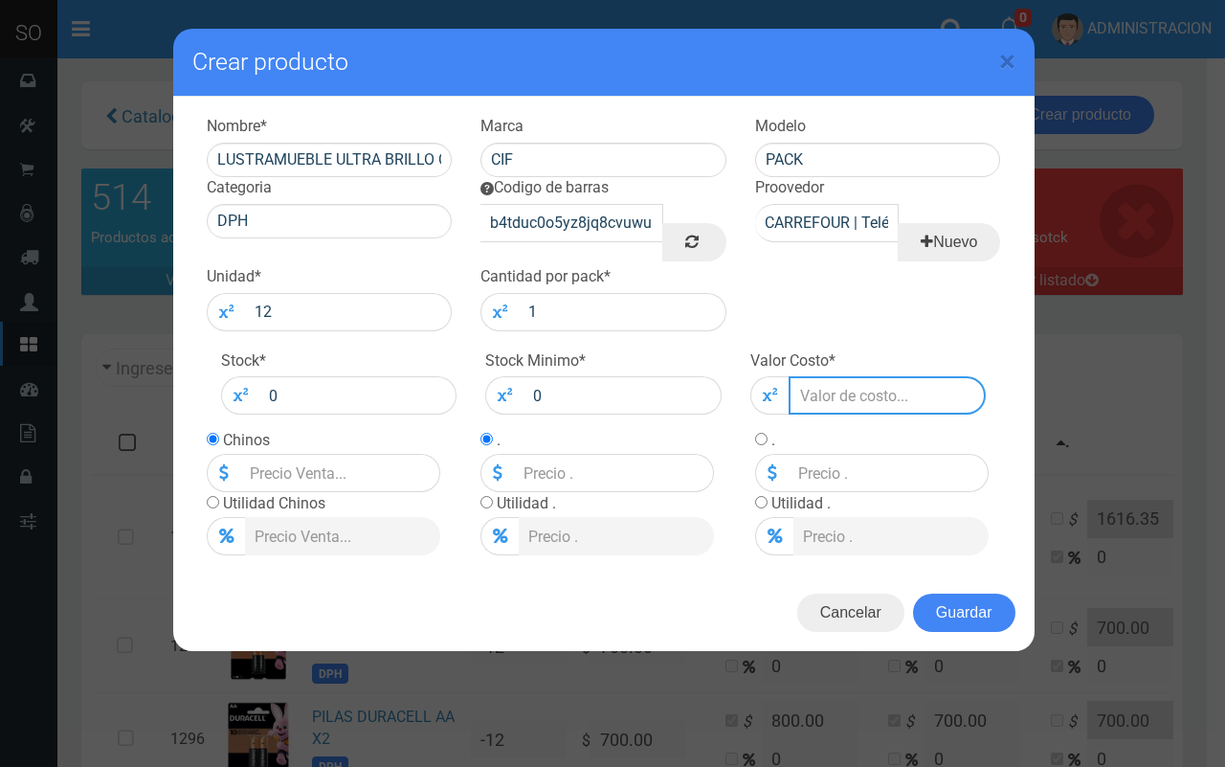
click at [826, 394] on input "number" at bounding box center [888, 395] width 198 height 38
type input "9"
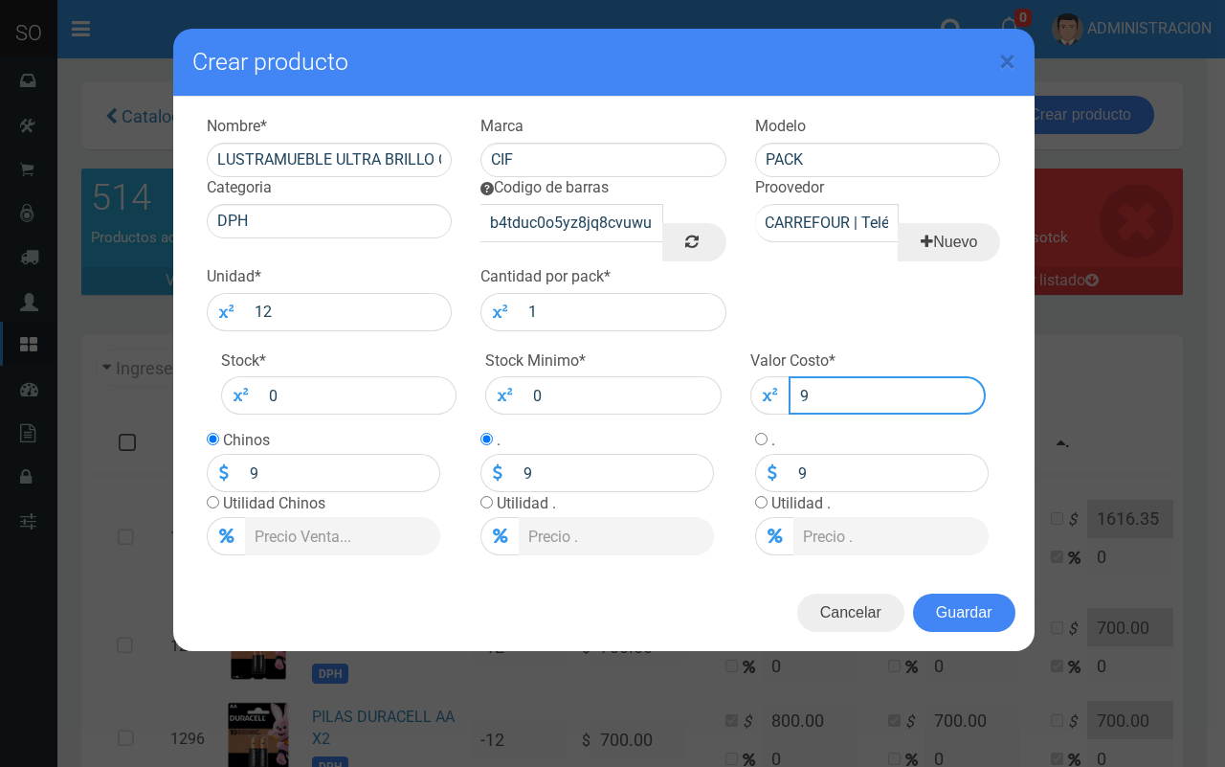
type input "97"
type input "971"
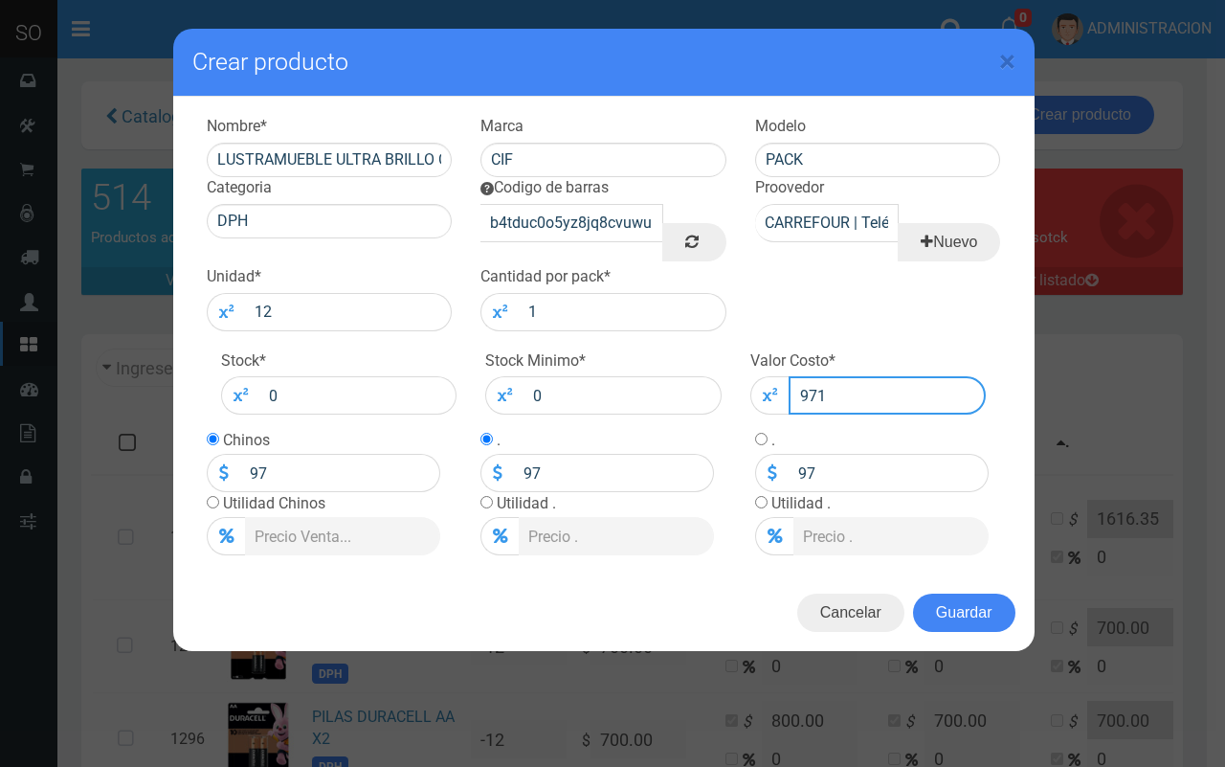
type input "971"
type input "971.8"
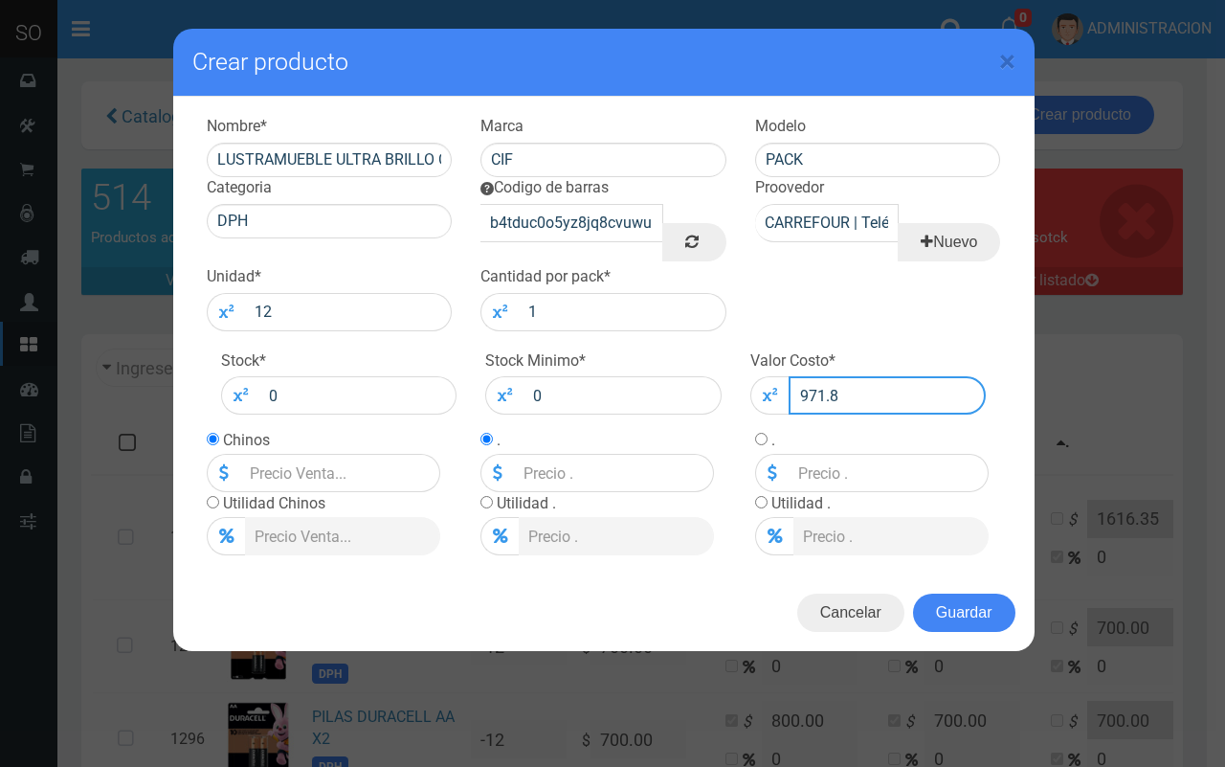
type input "971.8"
type input "971.85"
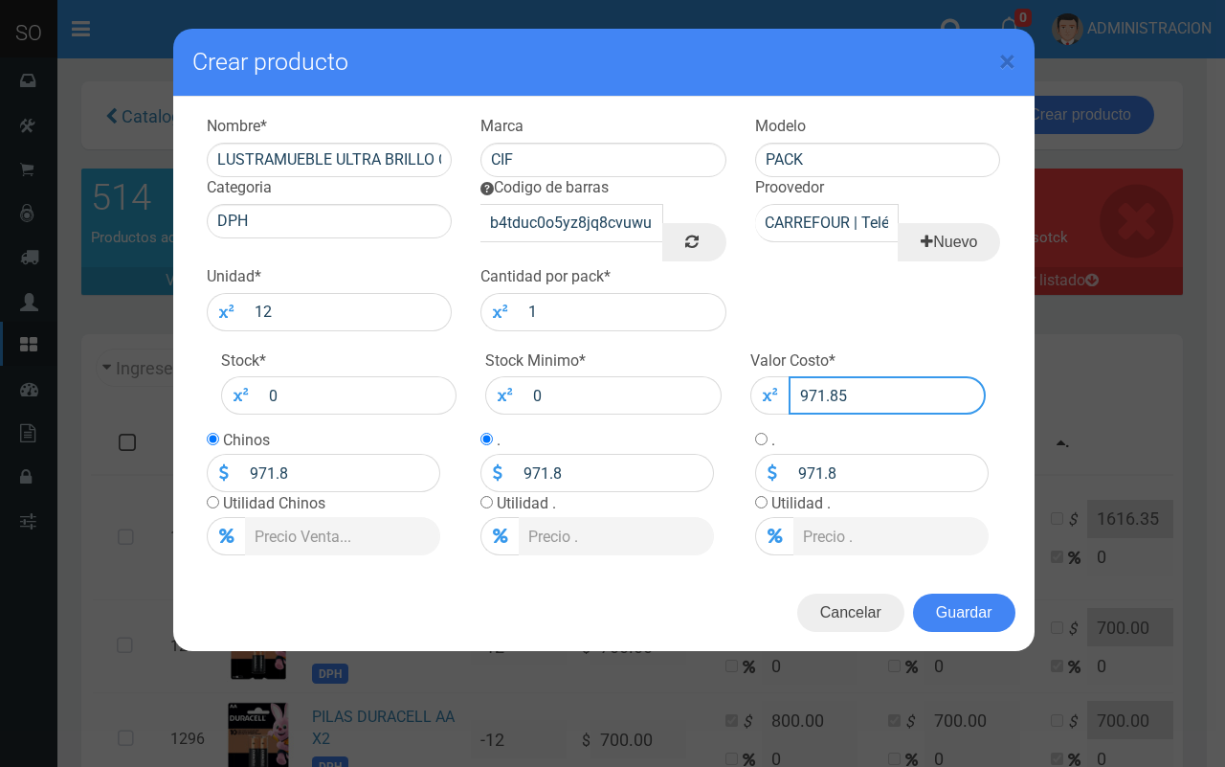
type input "971.85"
click at [213, 503] on input "radio" at bounding box center [213, 502] width 12 height 12
radio input "true"
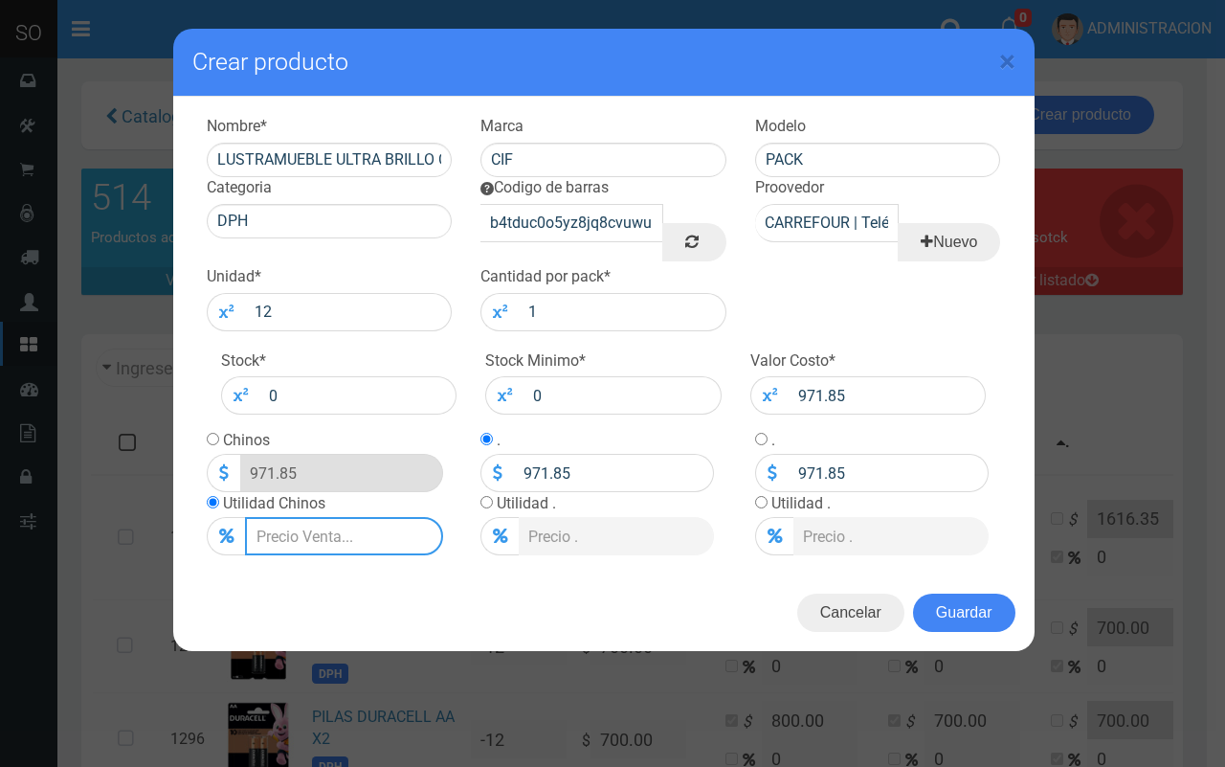
click at [280, 528] on input "Lista de precios" at bounding box center [344, 536] width 198 height 38
type input "2"
type input "991.287"
type input "20"
type input "1166.22"
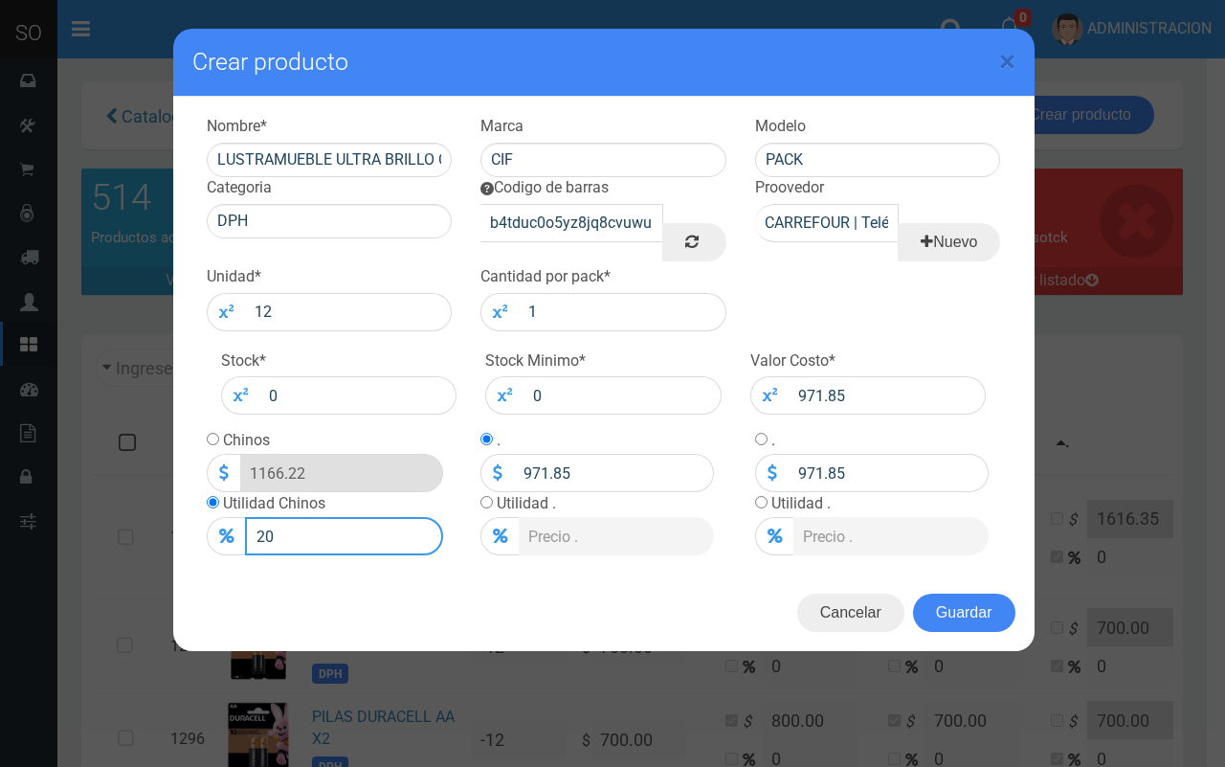
type input "20"
click at [216, 436] on input "radio" at bounding box center [213, 439] width 12 height 12
radio input "true"
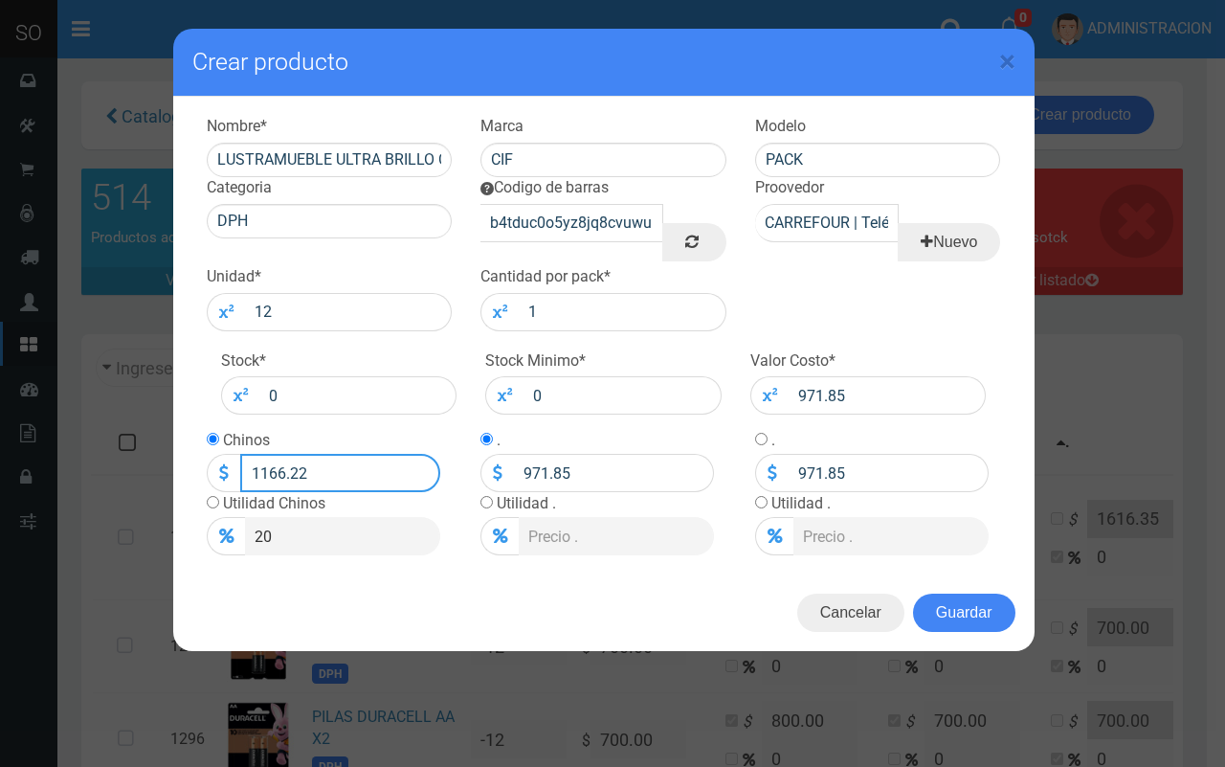
drag, startPoint x: 322, startPoint y: 470, endPoint x: 290, endPoint y: 476, distance: 32.1
click at [290, 476] on input "1166.22" at bounding box center [340, 473] width 200 height 38
type input "1166.00"
click at [950, 606] on button "Guardar" at bounding box center [964, 612] width 102 height 38
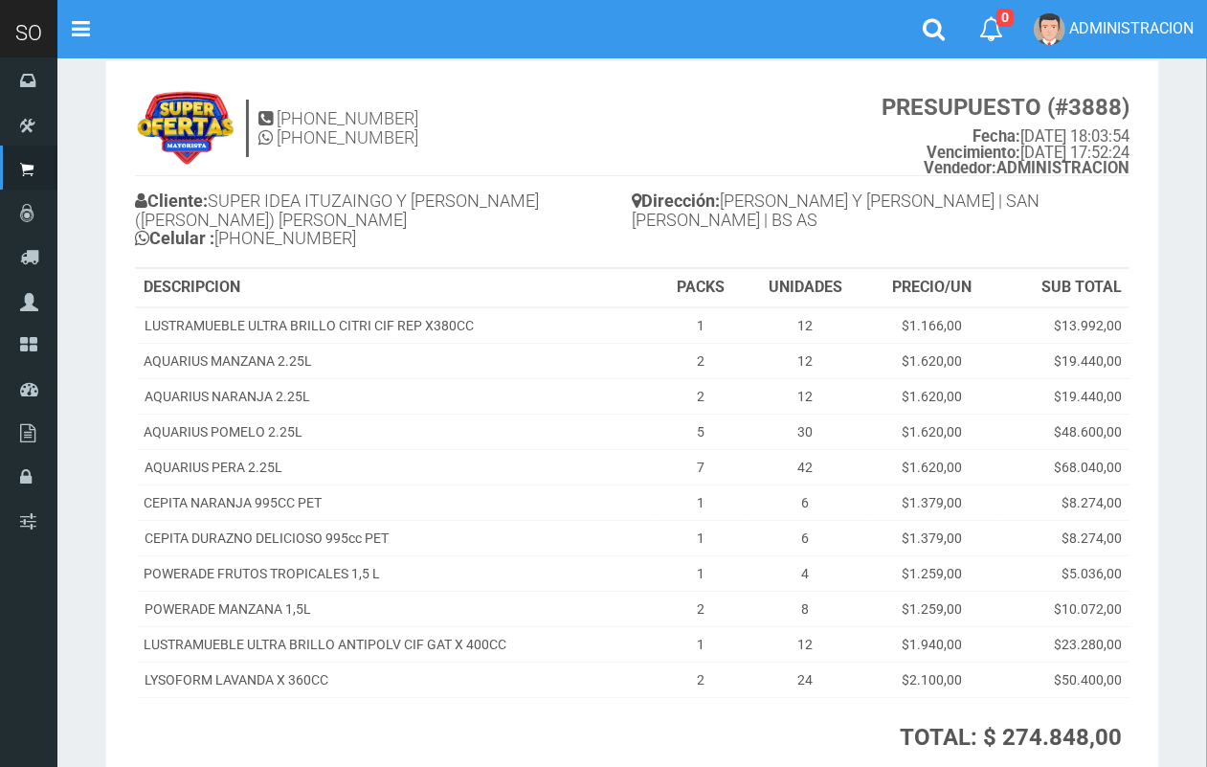
scroll to position [54, 0]
